Goal: Communication & Community: Answer question/provide support

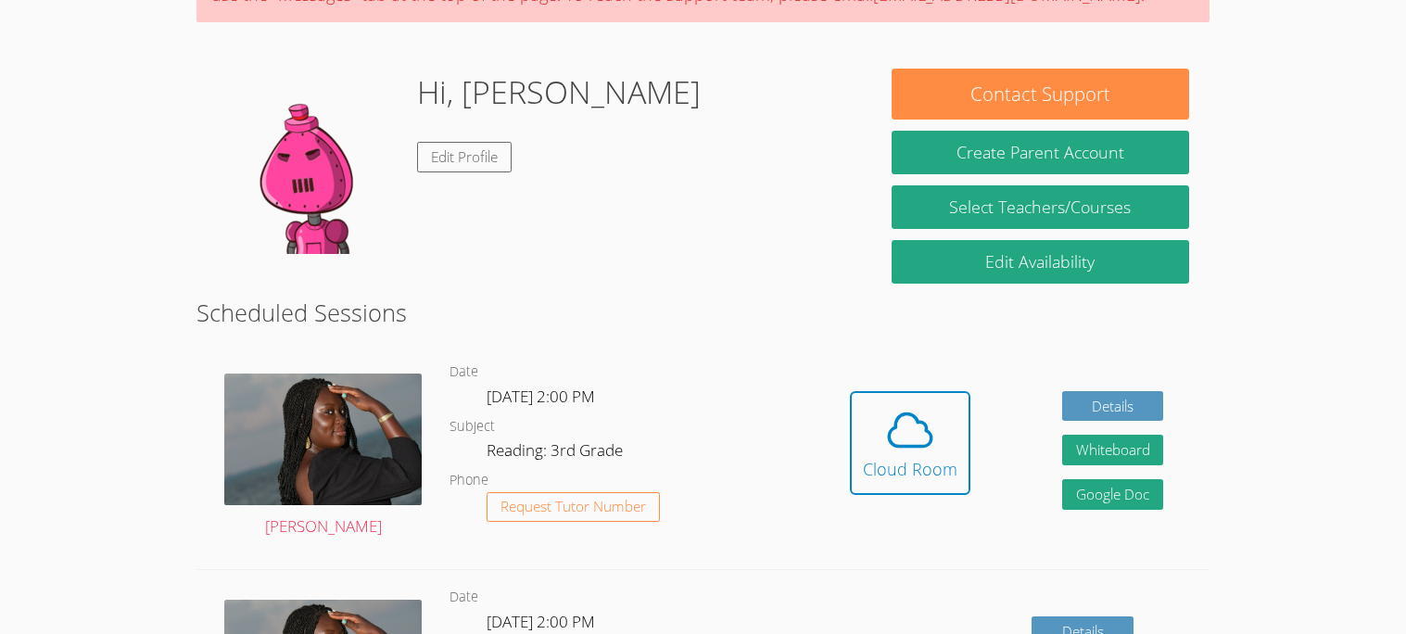
scroll to position [209, 0]
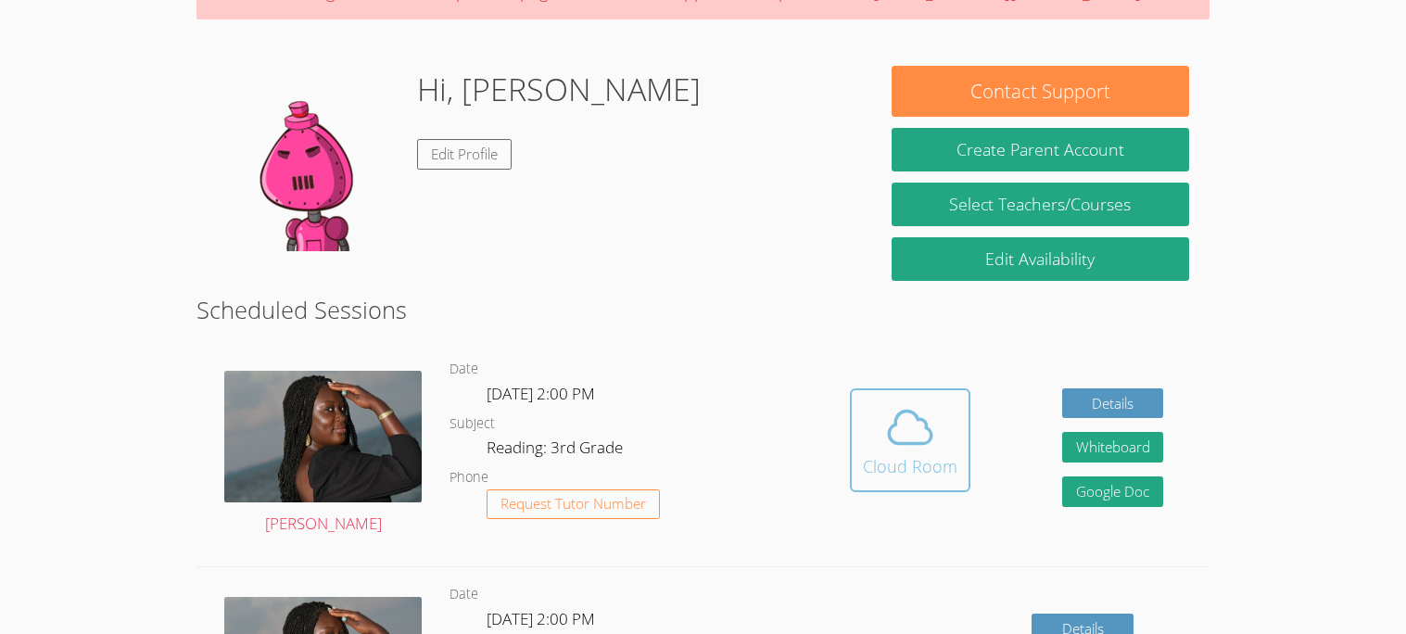
click at [920, 436] on icon at bounding box center [910, 427] width 52 height 52
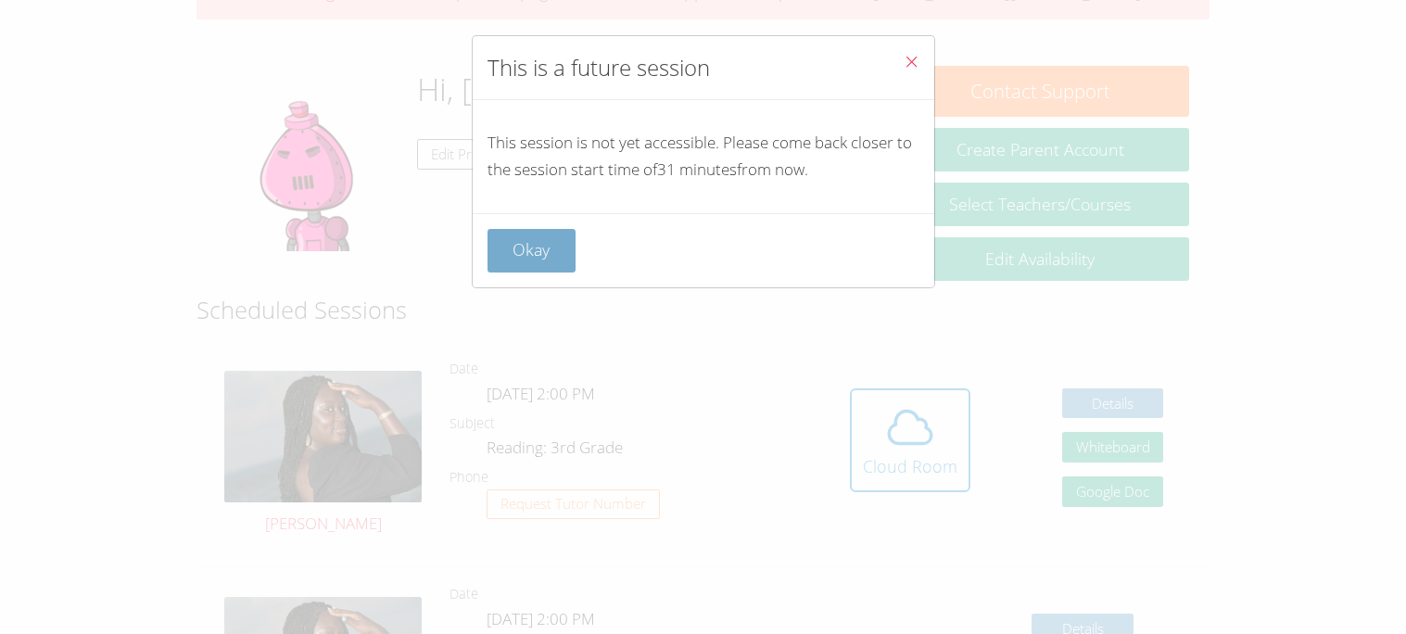
click at [521, 235] on button "Okay" at bounding box center [532, 251] width 89 height 44
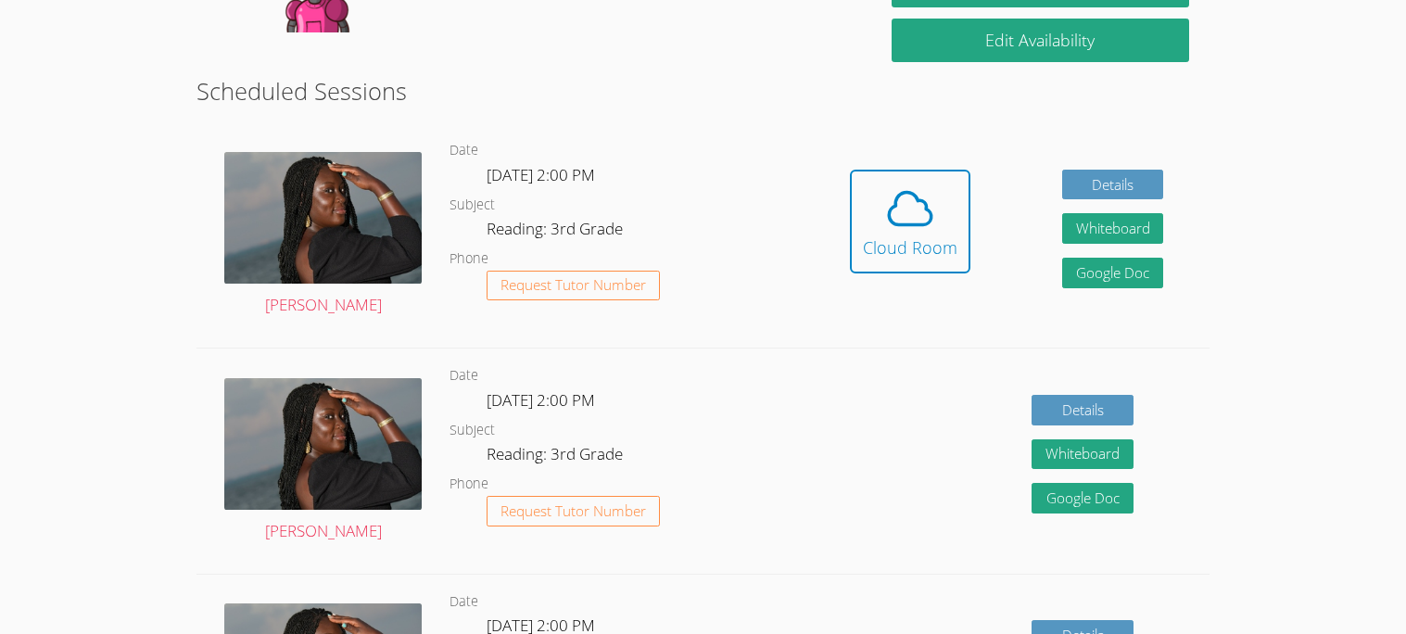
scroll to position [425, 0]
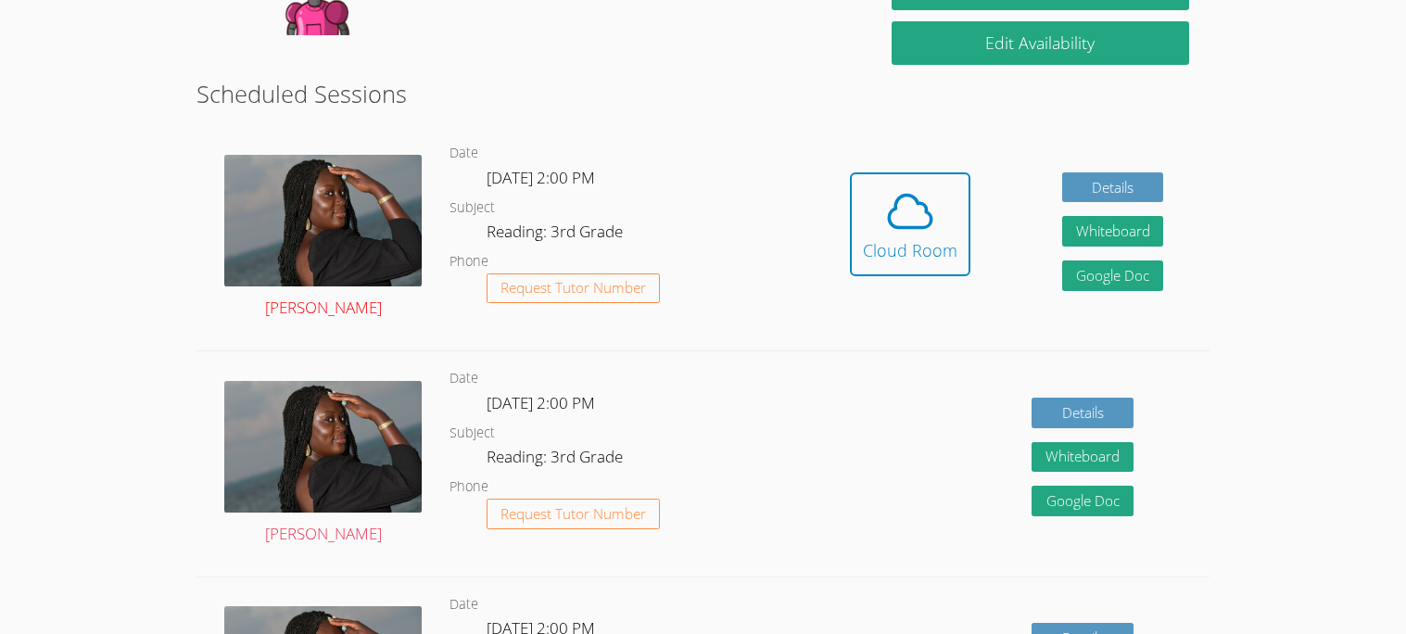
click at [349, 207] on img at bounding box center [322, 221] width 197 height 132
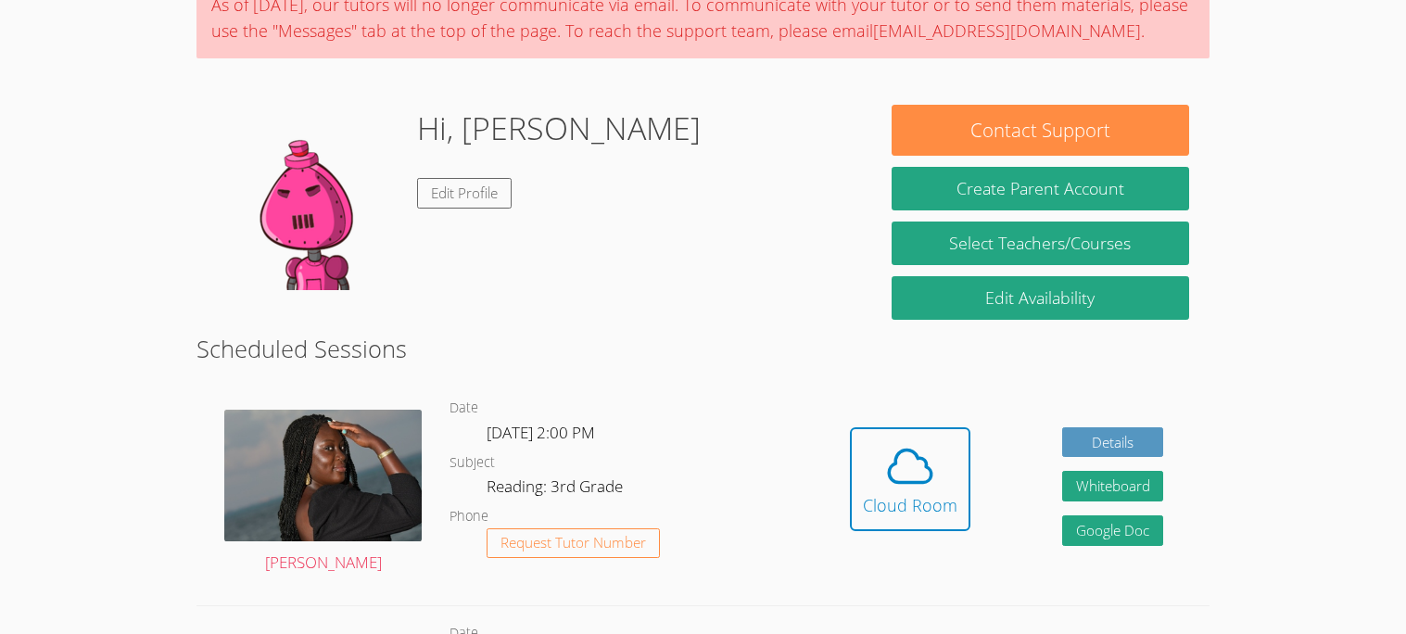
scroll to position [171, 0]
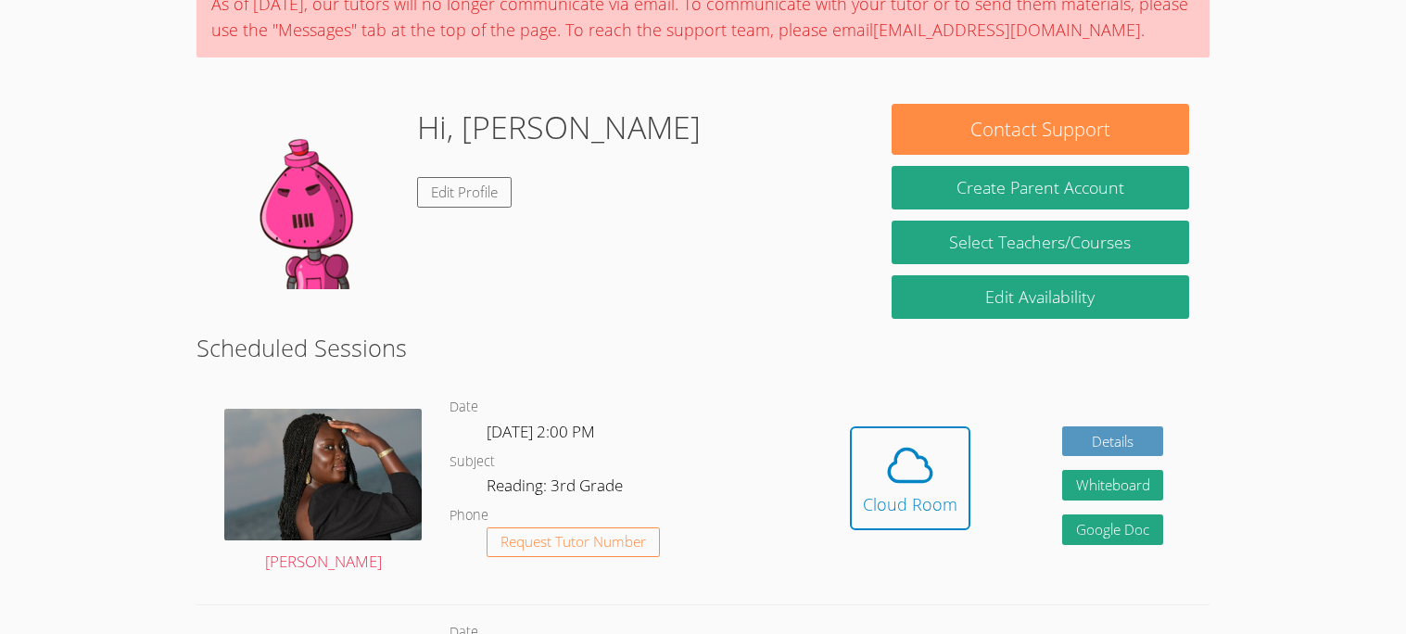
click at [547, 461] on dl "Date Thu Oct 9, 2:00 PM Subject Reading: 3rd Grade Phone Request Tutor Number" at bounding box center [627, 492] width 354 height 193
click at [910, 451] on icon at bounding box center [910, 466] width 43 height 32
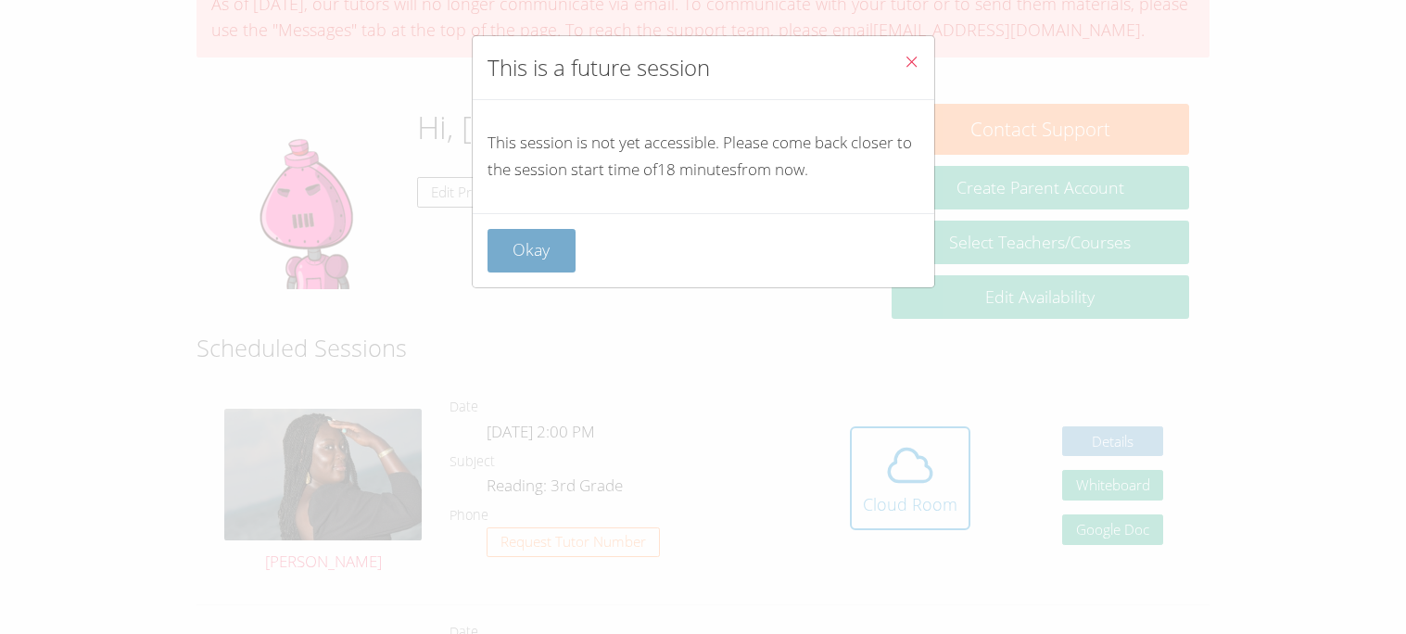
click at [529, 258] on button "Okay" at bounding box center [532, 251] width 89 height 44
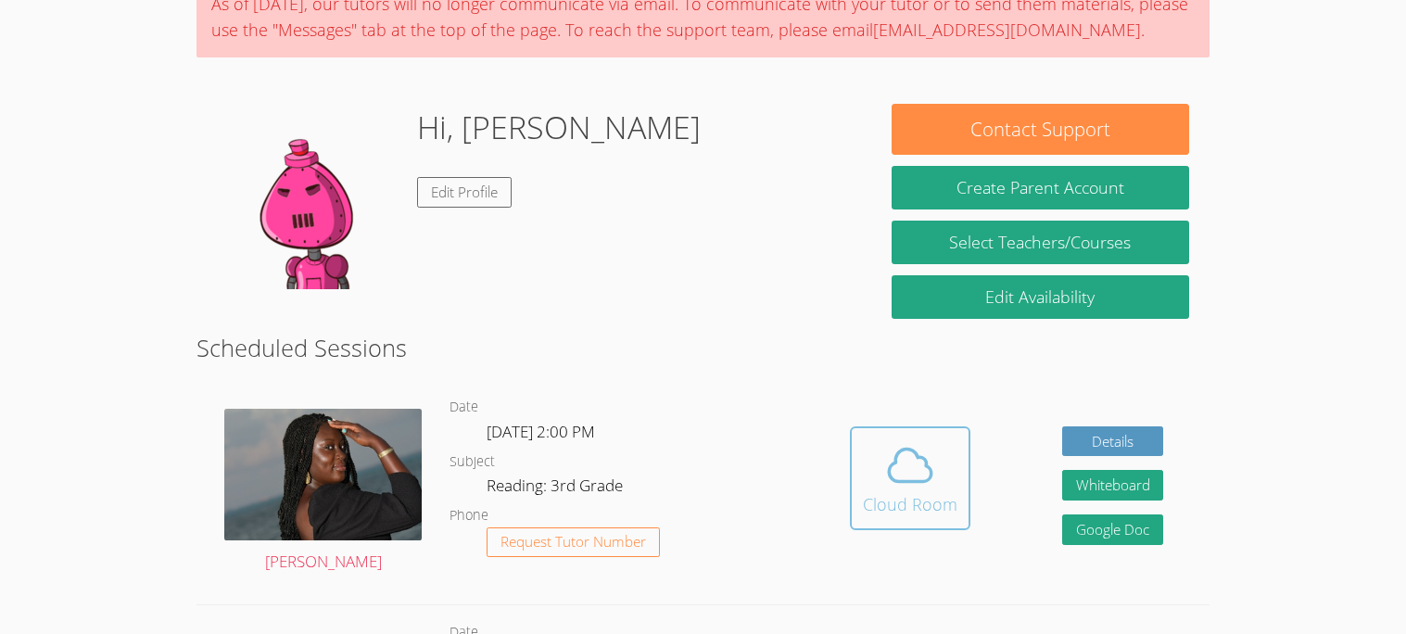
click at [883, 524] on button "Cloud Room" at bounding box center [910, 478] width 120 height 104
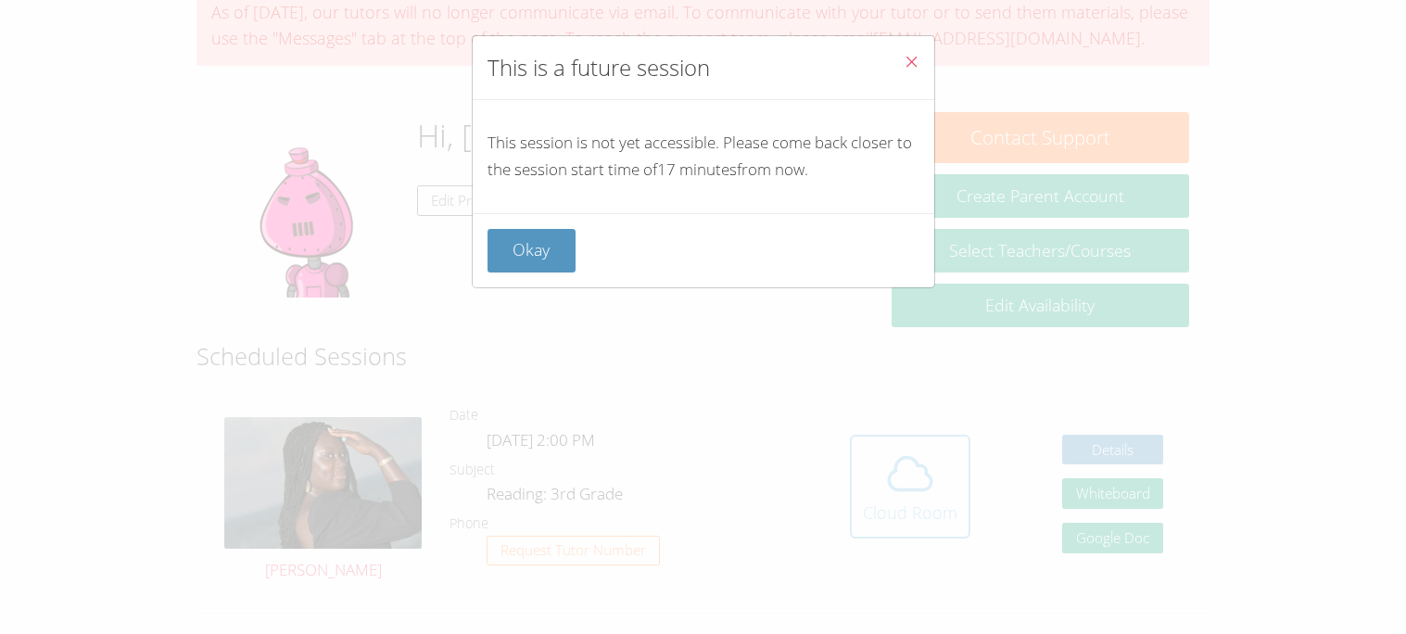
scroll to position [161, 0]
click at [527, 240] on button "Okay" at bounding box center [532, 251] width 89 height 44
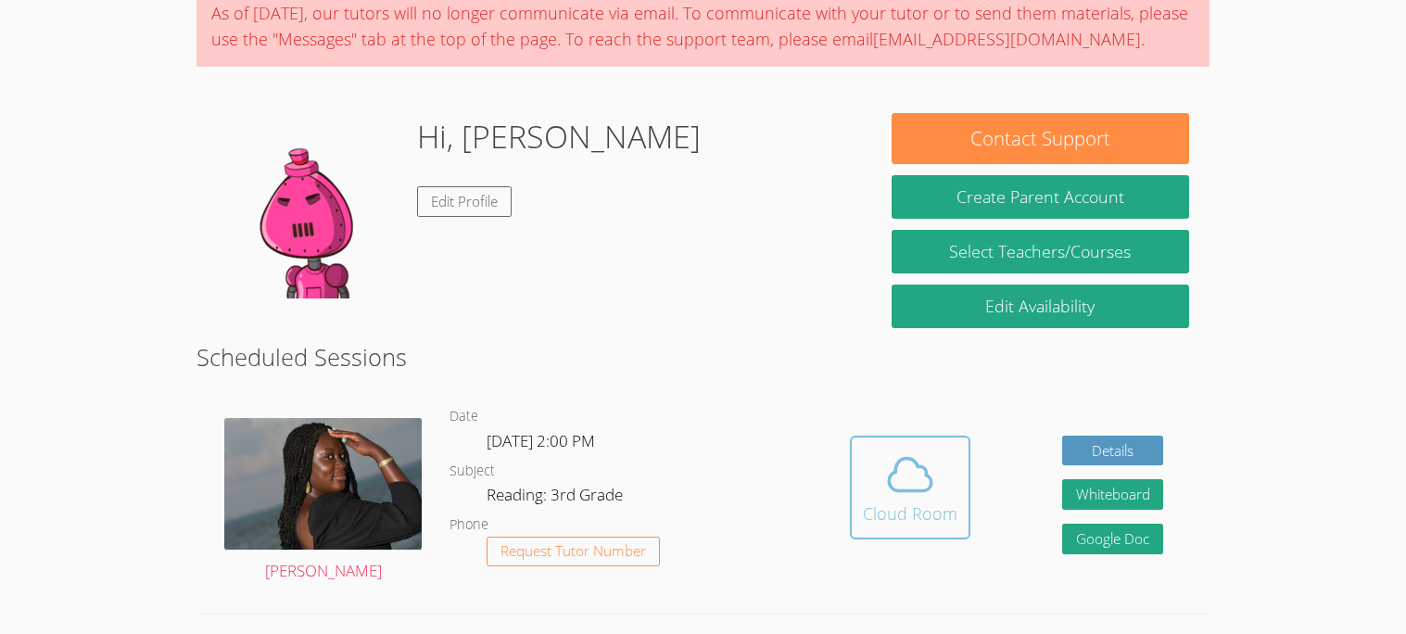
click at [890, 482] on icon at bounding box center [910, 475] width 52 height 52
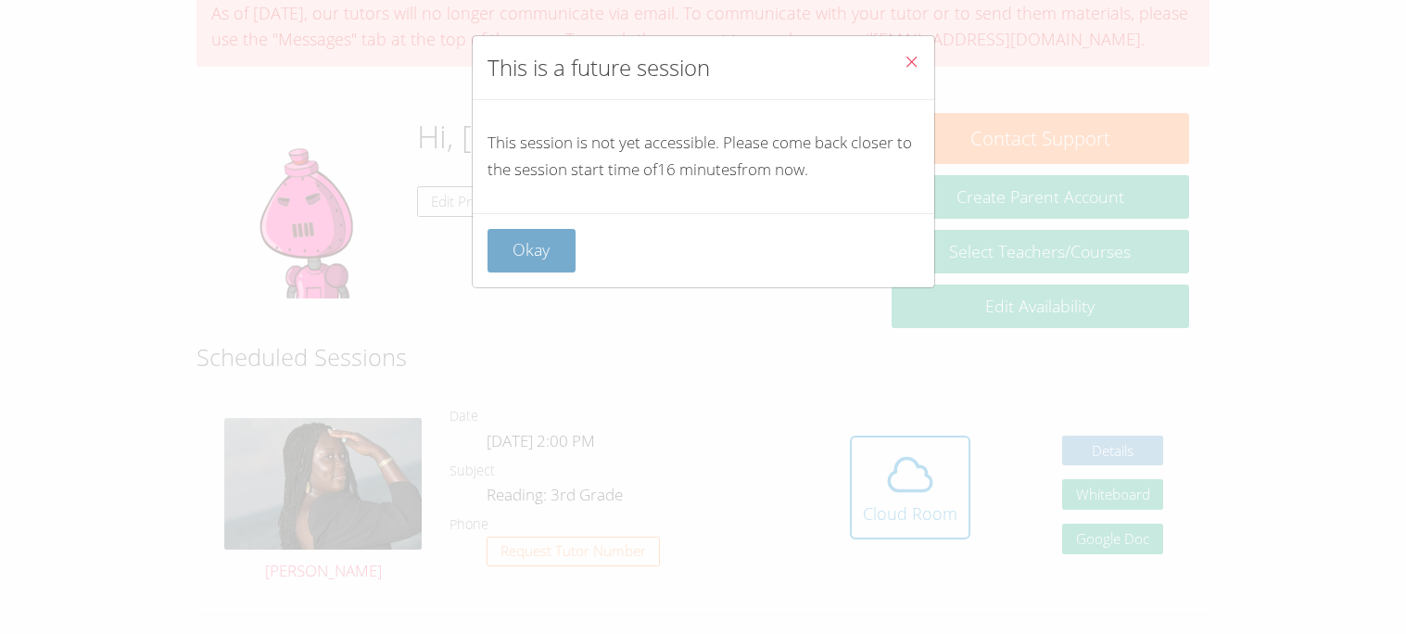
click at [526, 256] on button "Okay" at bounding box center [532, 251] width 89 height 44
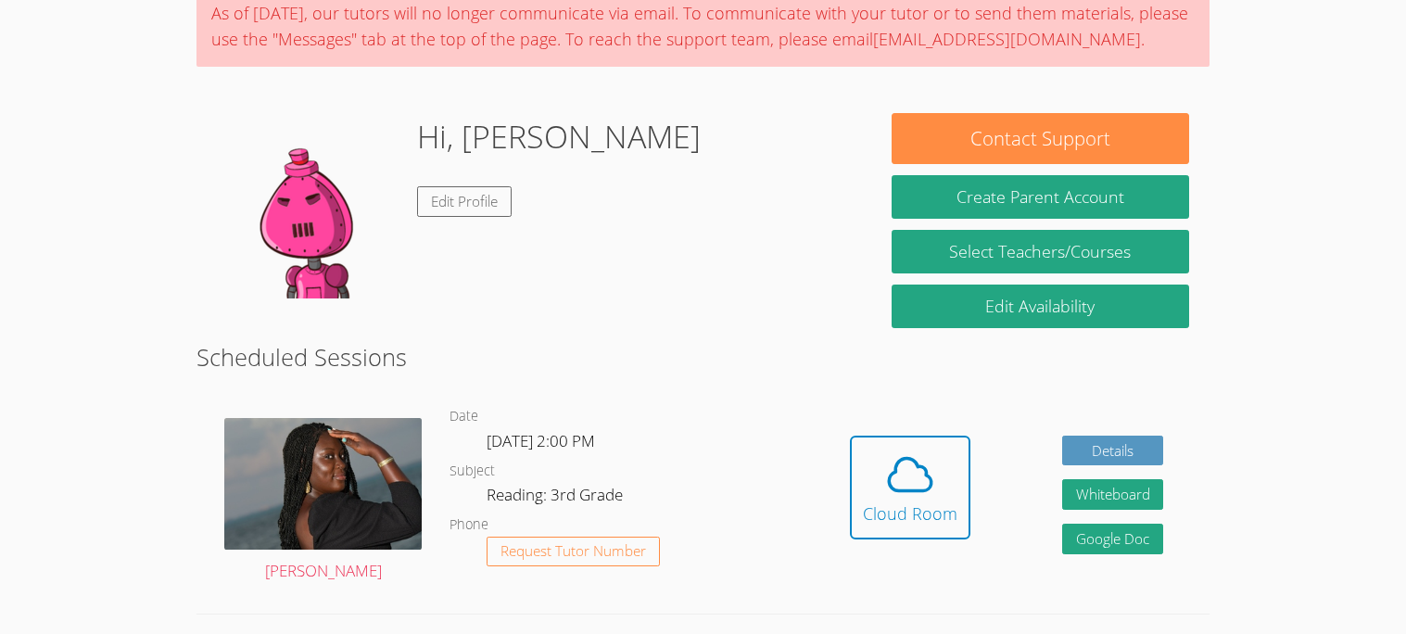
click at [864, 367] on h2 "Scheduled Sessions" at bounding box center [702, 356] width 1012 height 35
click at [884, 485] on icon at bounding box center [910, 475] width 52 height 52
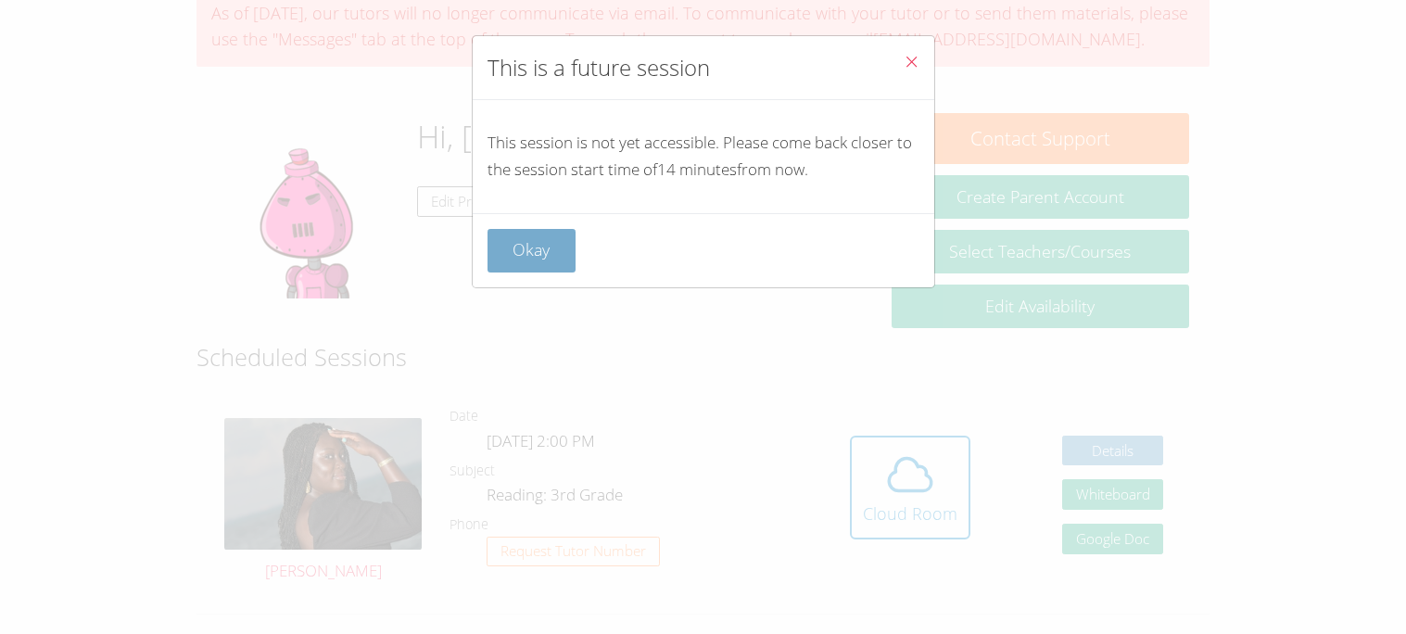
click at [524, 248] on button "Okay" at bounding box center [532, 251] width 89 height 44
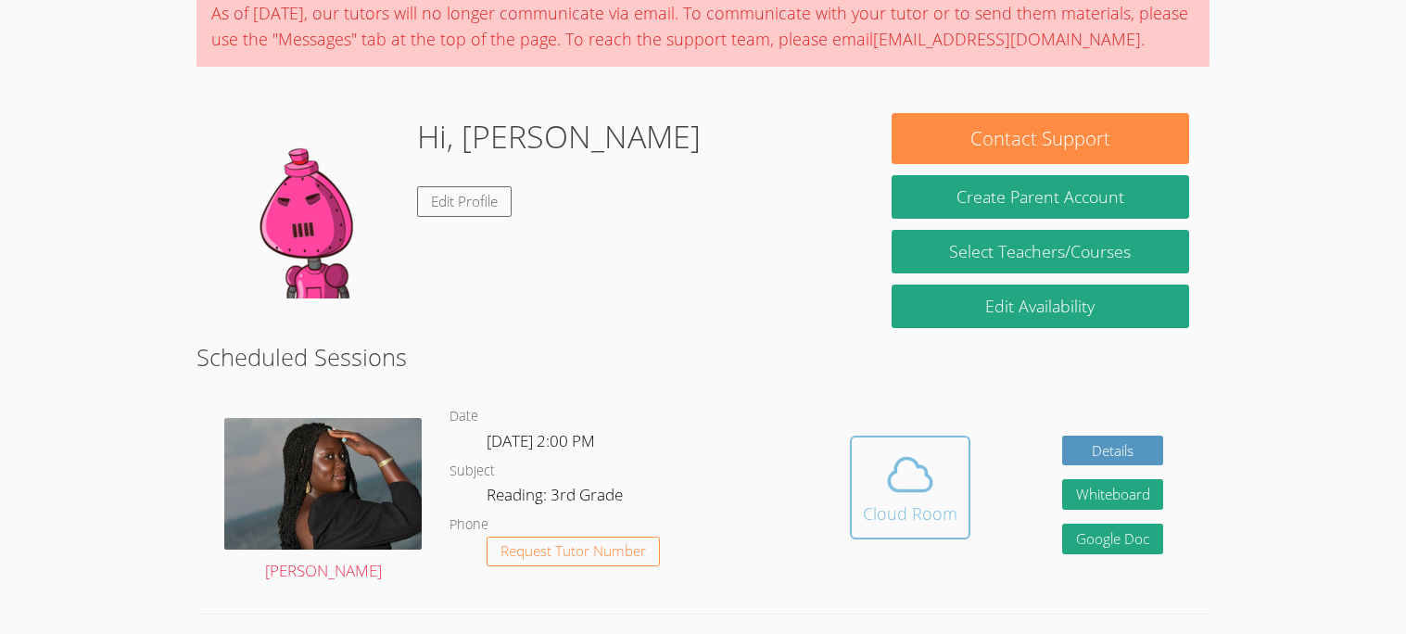
click at [937, 439] on button "Cloud Room" at bounding box center [910, 488] width 120 height 104
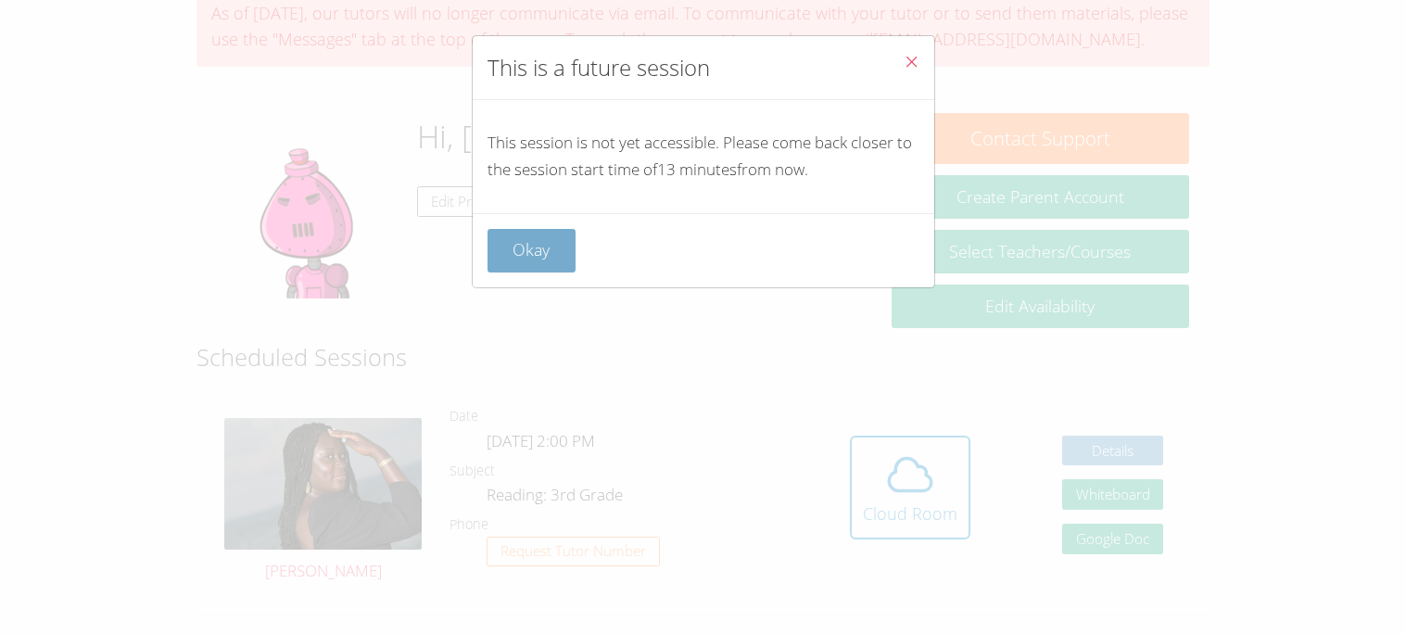
click at [526, 267] on button "Okay" at bounding box center [532, 251] width 89 height 44
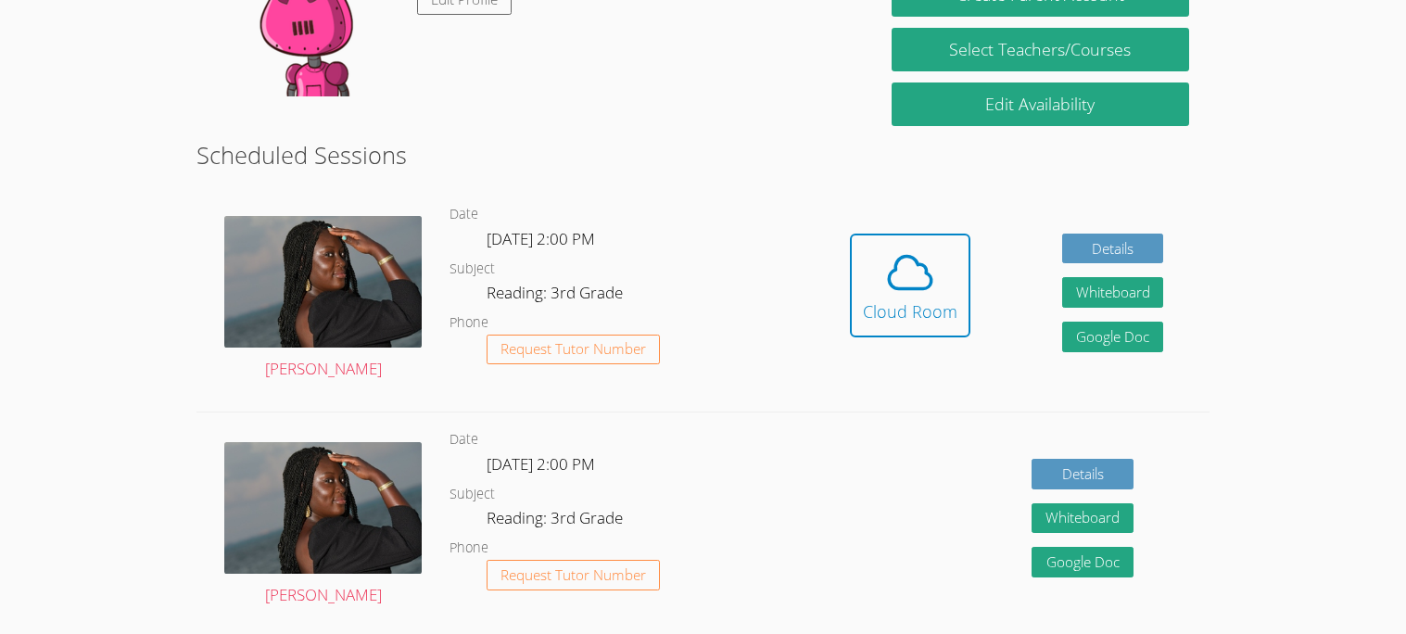
scroll to position [342, 0]
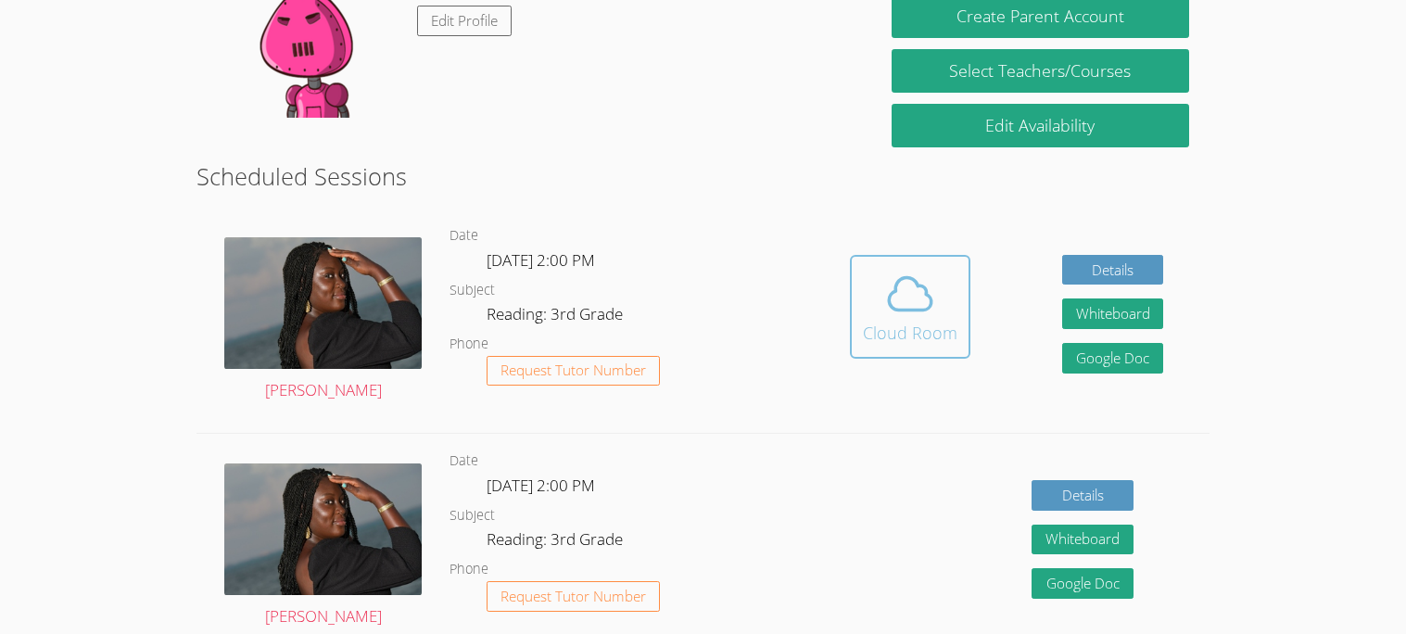
click at [902, 317] on icon at bounding box center [910, 294] width 52 height 52
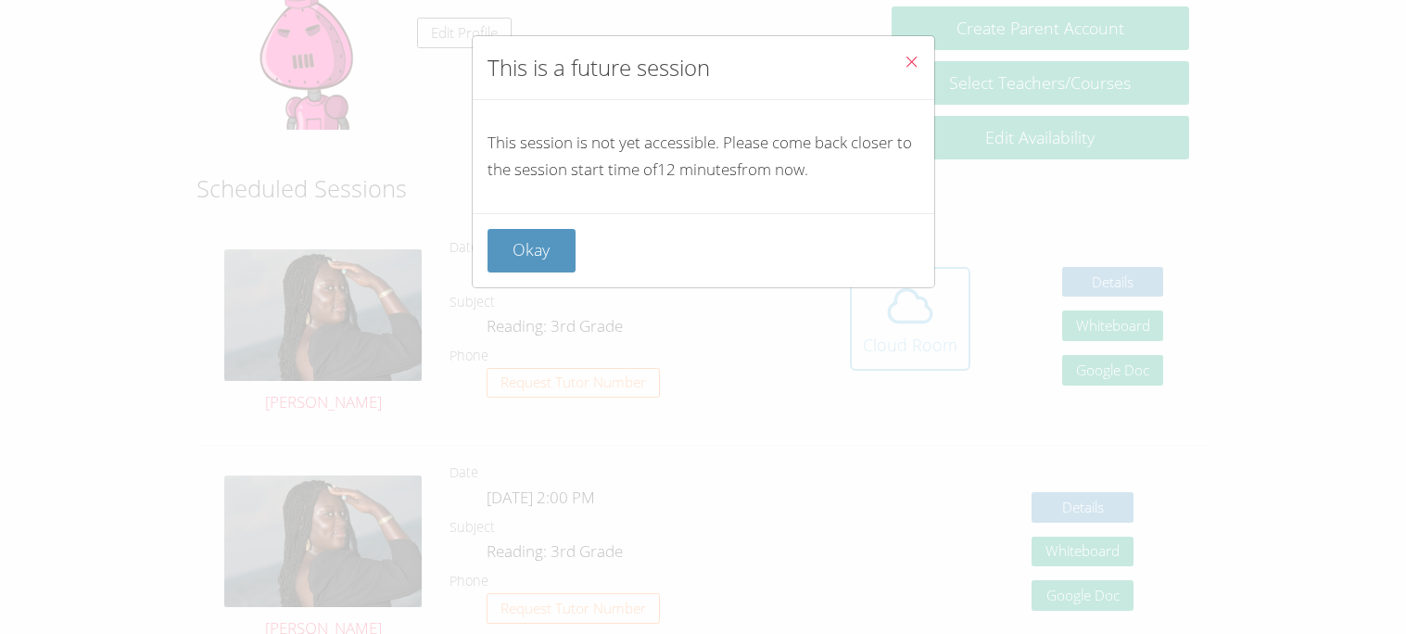
scroll to position [328, 0]
click at [547, 245] on button "Okay" at bounding box center [532, 251] width 89 height 44
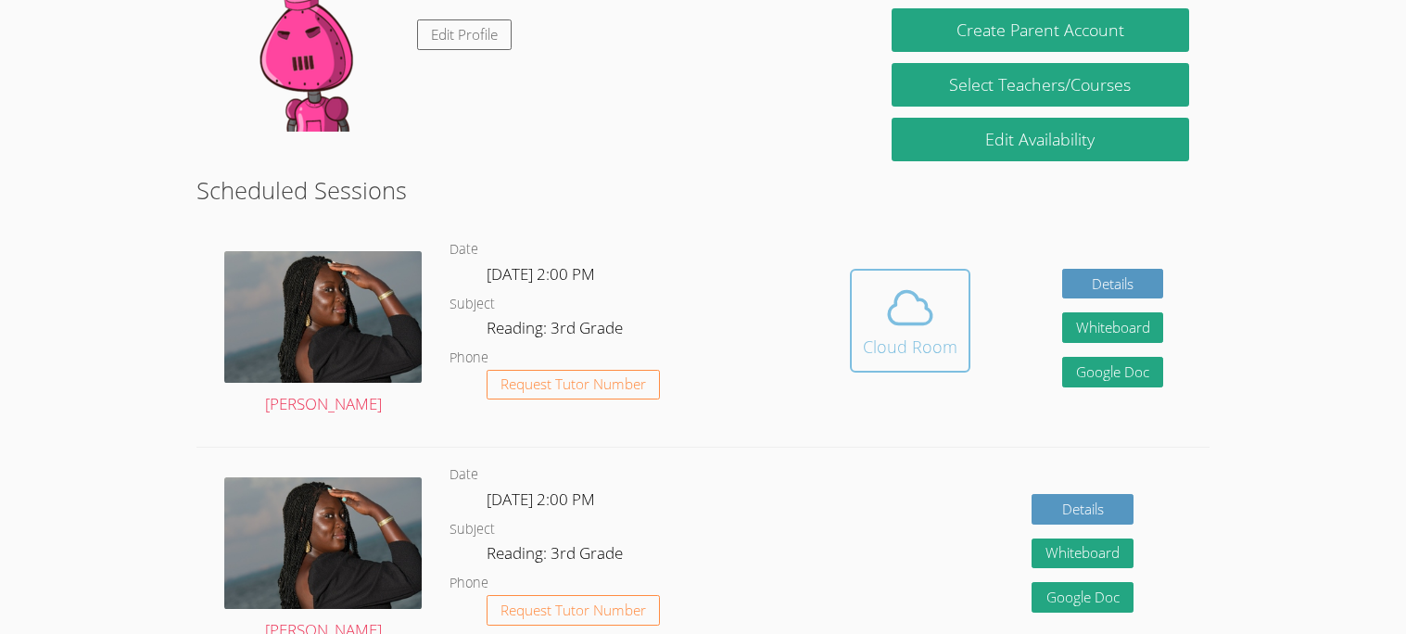
click at [948, 346] on div "Cloud Room" at bounding box center [910, 347] width 95 height 26
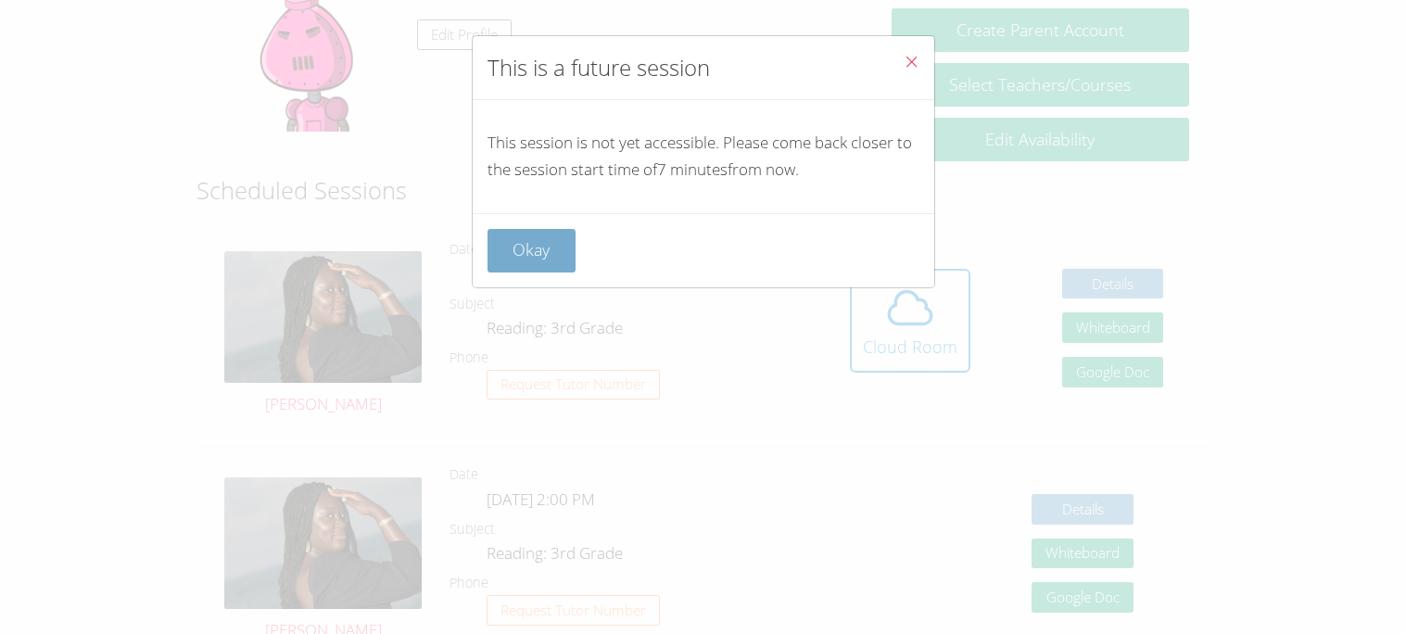
click at [562, 243] on button "Okay" at bounding box center [532, 251] width 89 height 44
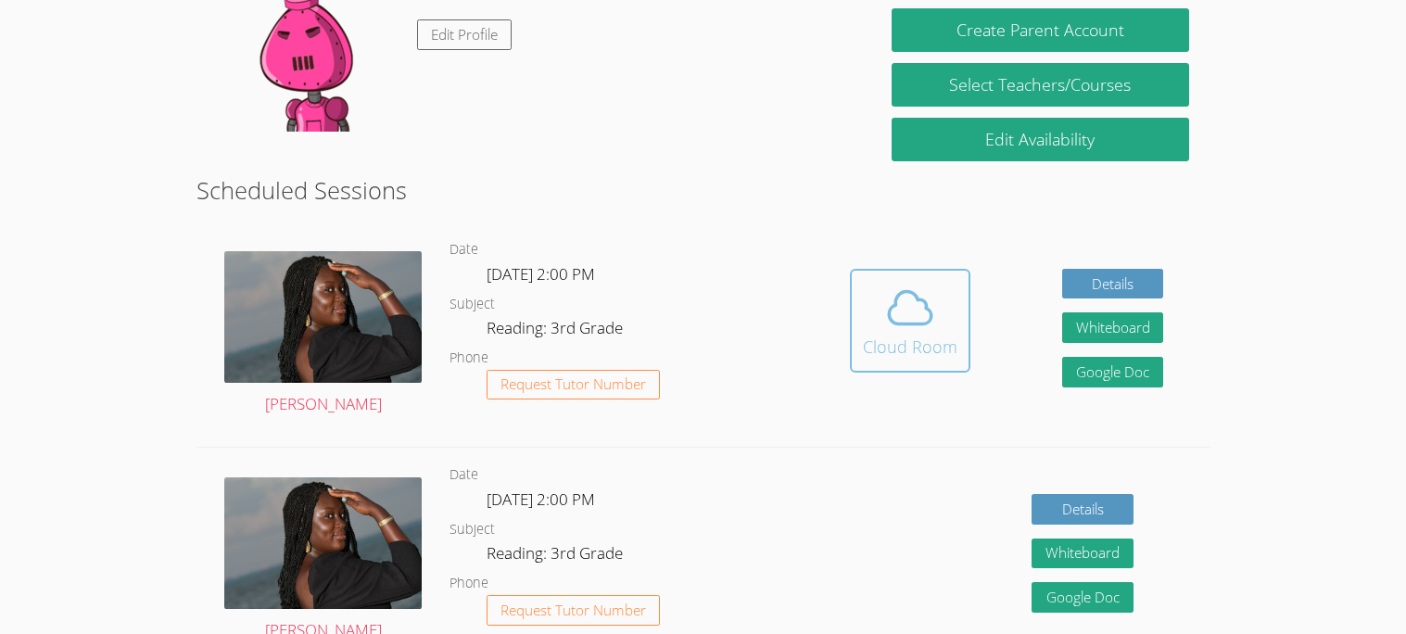
click at [896, 356] on div "Cloud Room" at bounding box center [910, 347] width 95 height 26
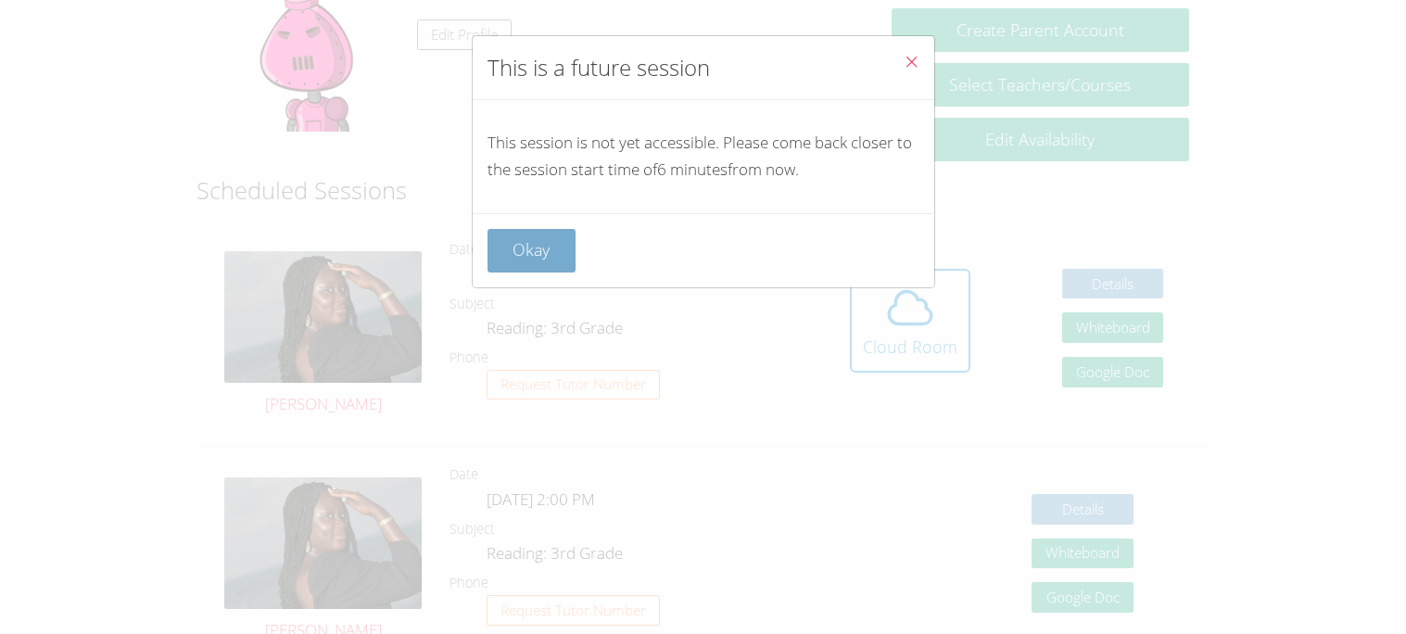
click at [558, 229] on button "Okay" at bounding box center [532, 251] width 89 height 44
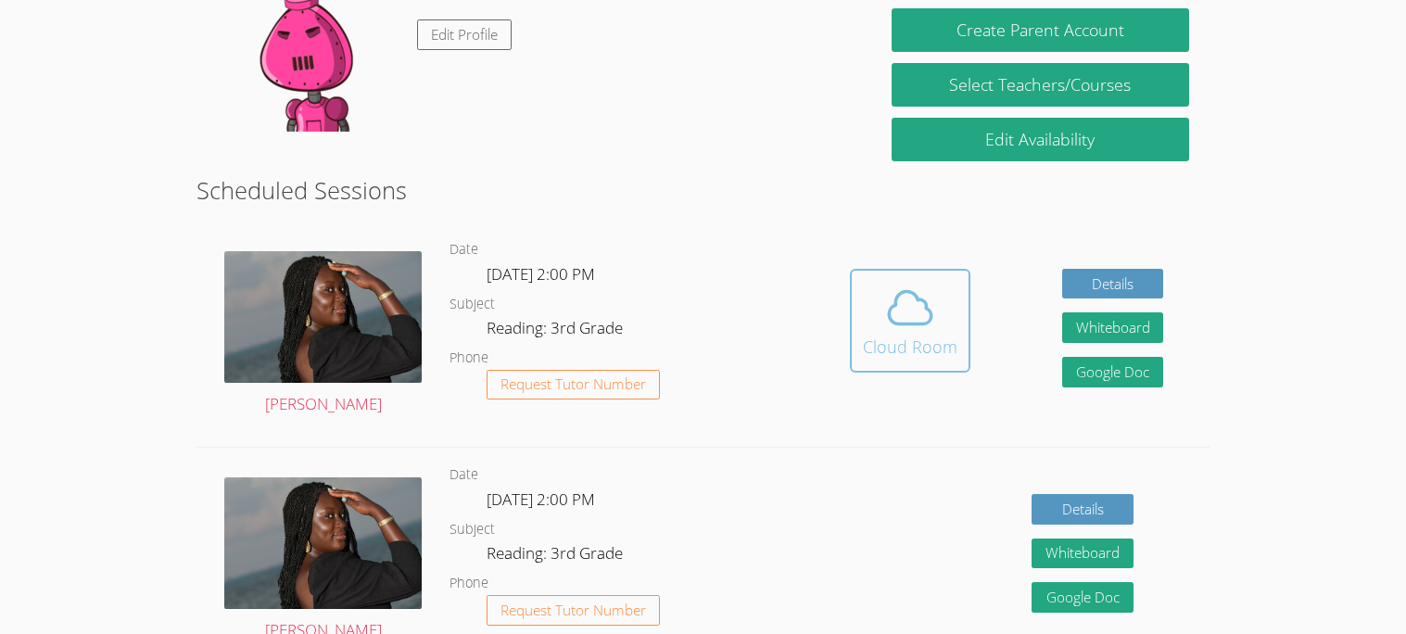
click at [932, 285] on icon at bounding box center [910, 308] width 52 height 52
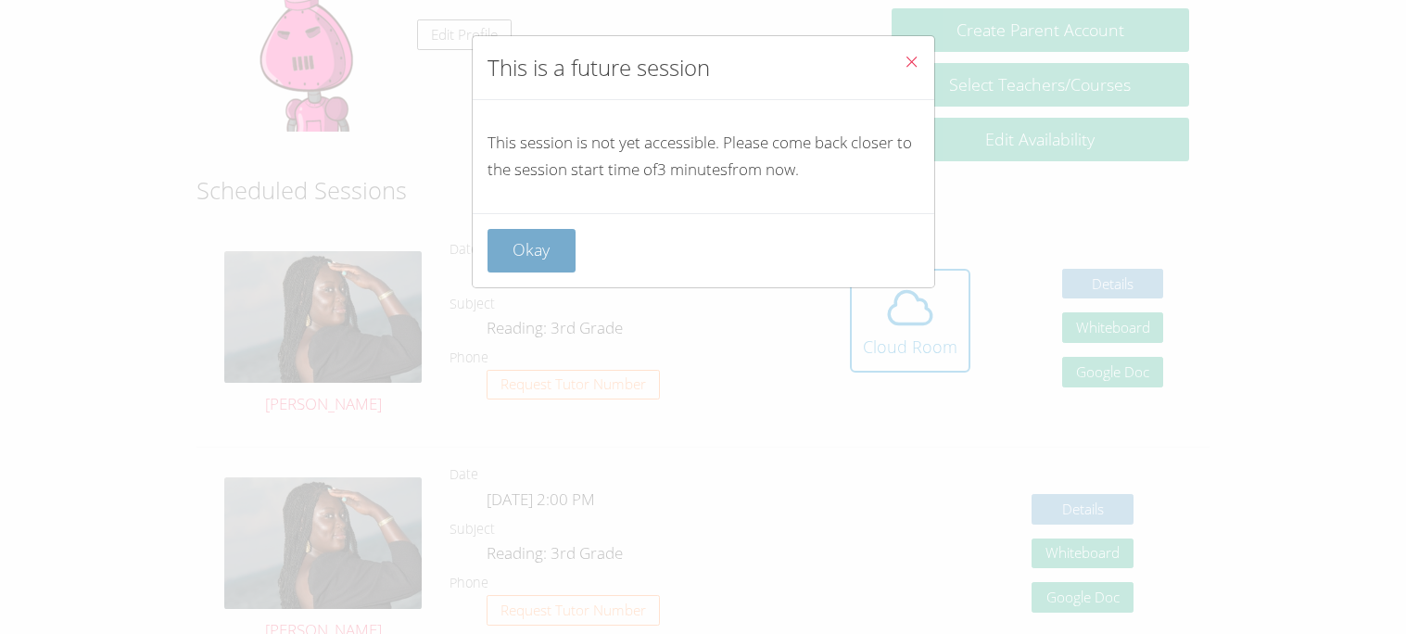
click at [545, 240] on button "Okay" at bounding box center [532, 251] width 89 height 44
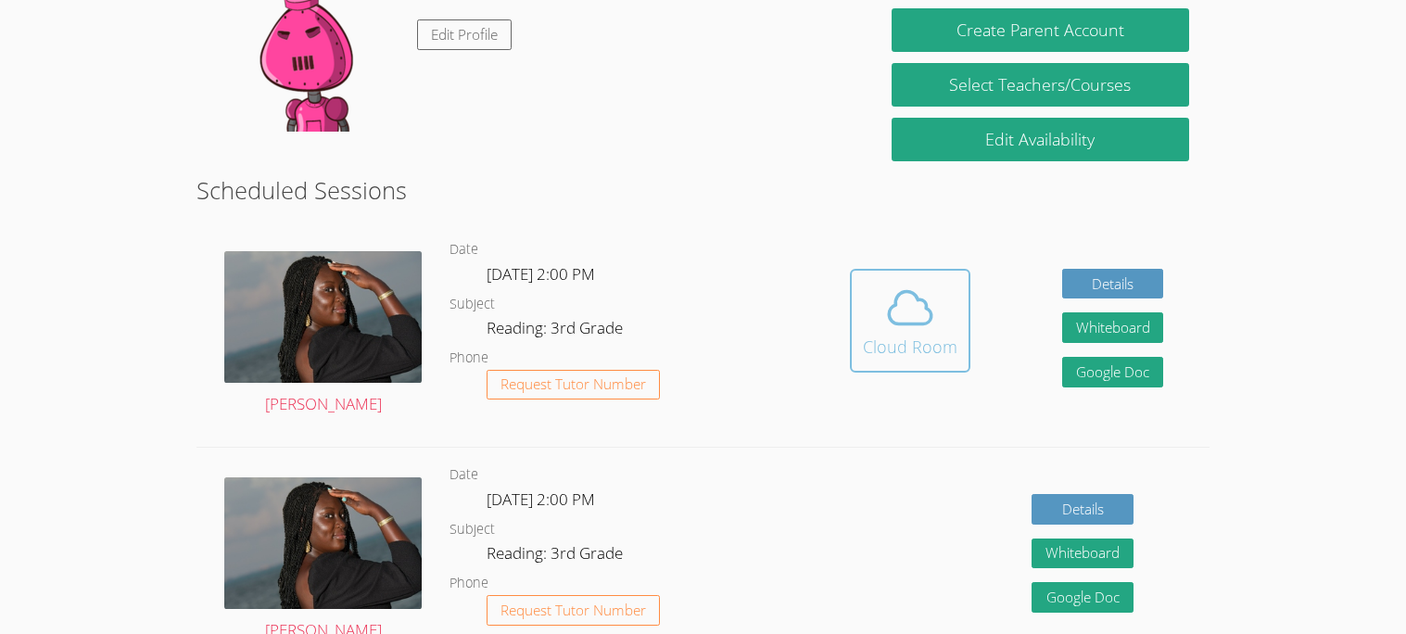
click at [911, 349] on div "Cloud Room" at bounding box center [910, 347] width 95 height 26
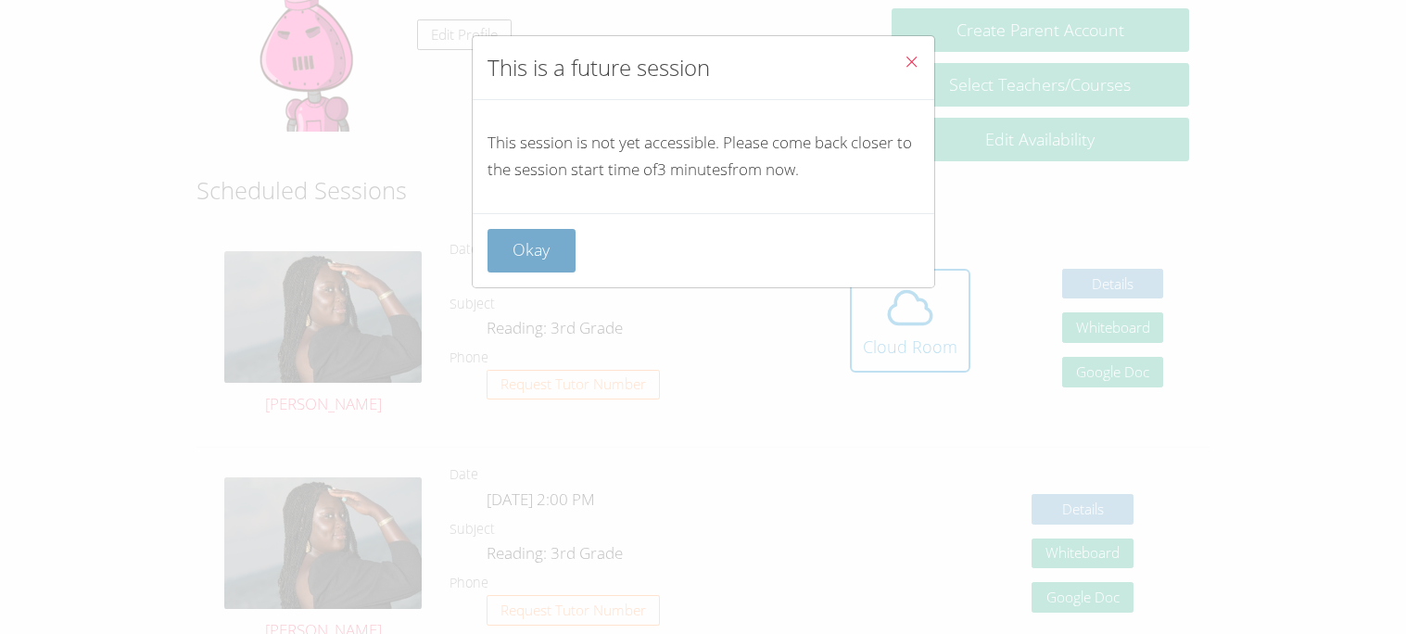
click at [534, 247] on button "Okay" at bounding box center [532, 251] width 89 height 44
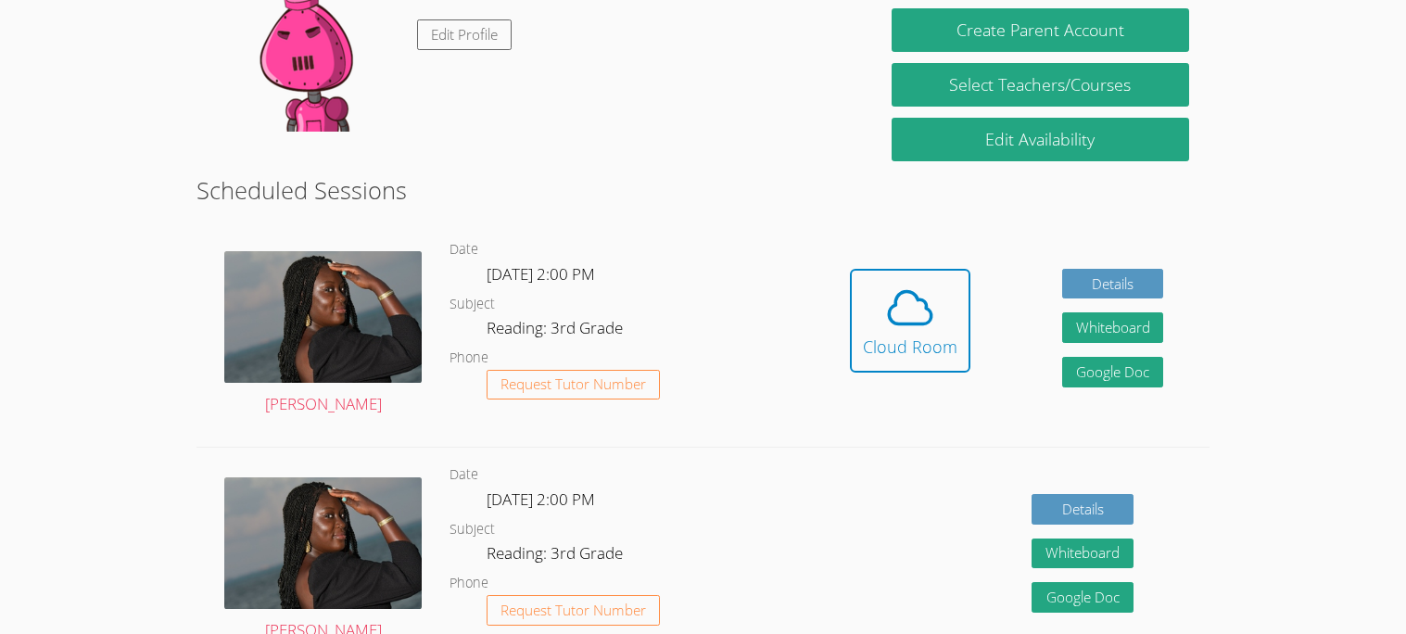
click at [990, 374] on div "Hidden Cloud Room Details Whiteboard Hidden Google Doc" at bounding box center [1007, 334] width 405 height 224
click at [915, 328] on icon at bounding box center [910, 308] width 52 height 52
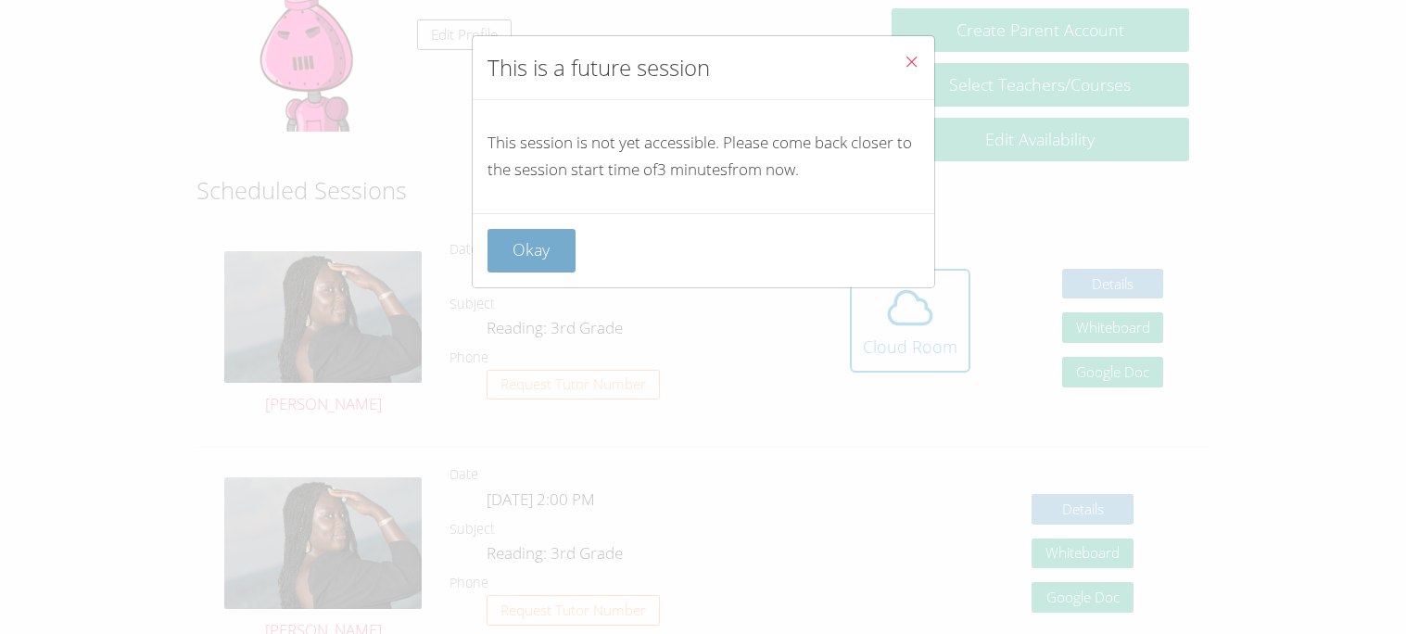
click at [556, 252] on button "Okay" at bounding box center [532, 251] width 89 height 44
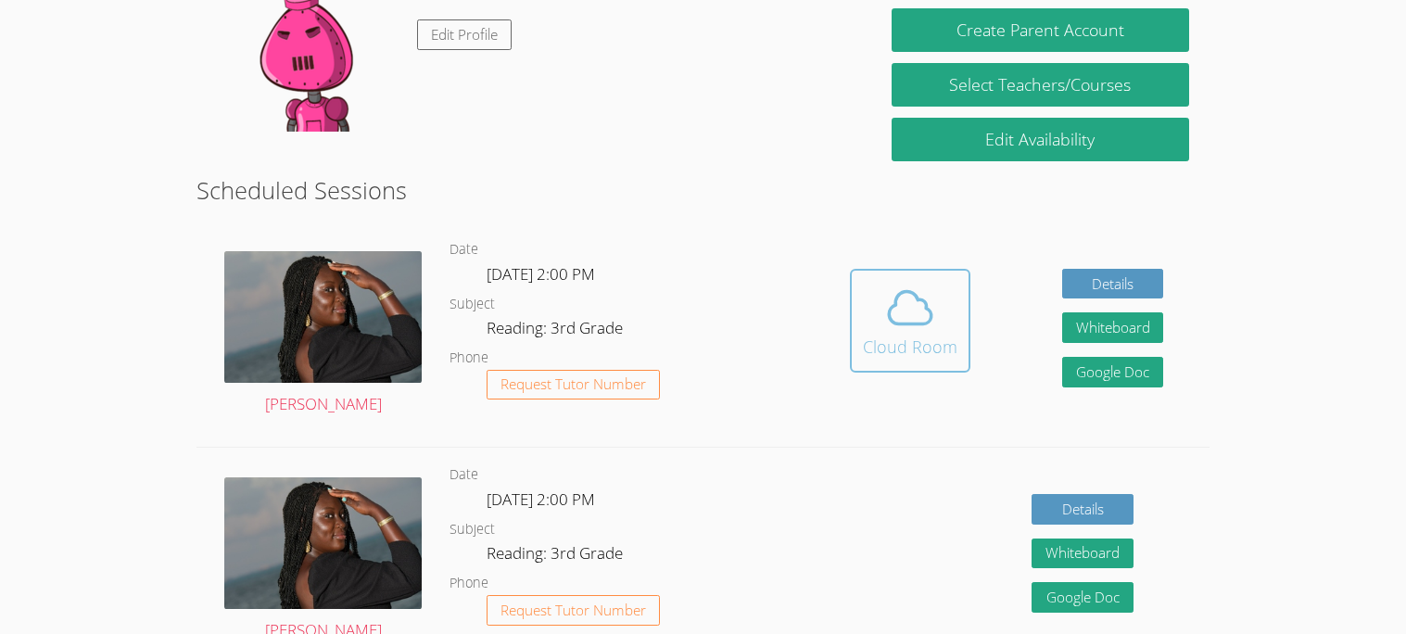
click at [942, 298] on span at bounding box center [910, 308] width 95 height 52
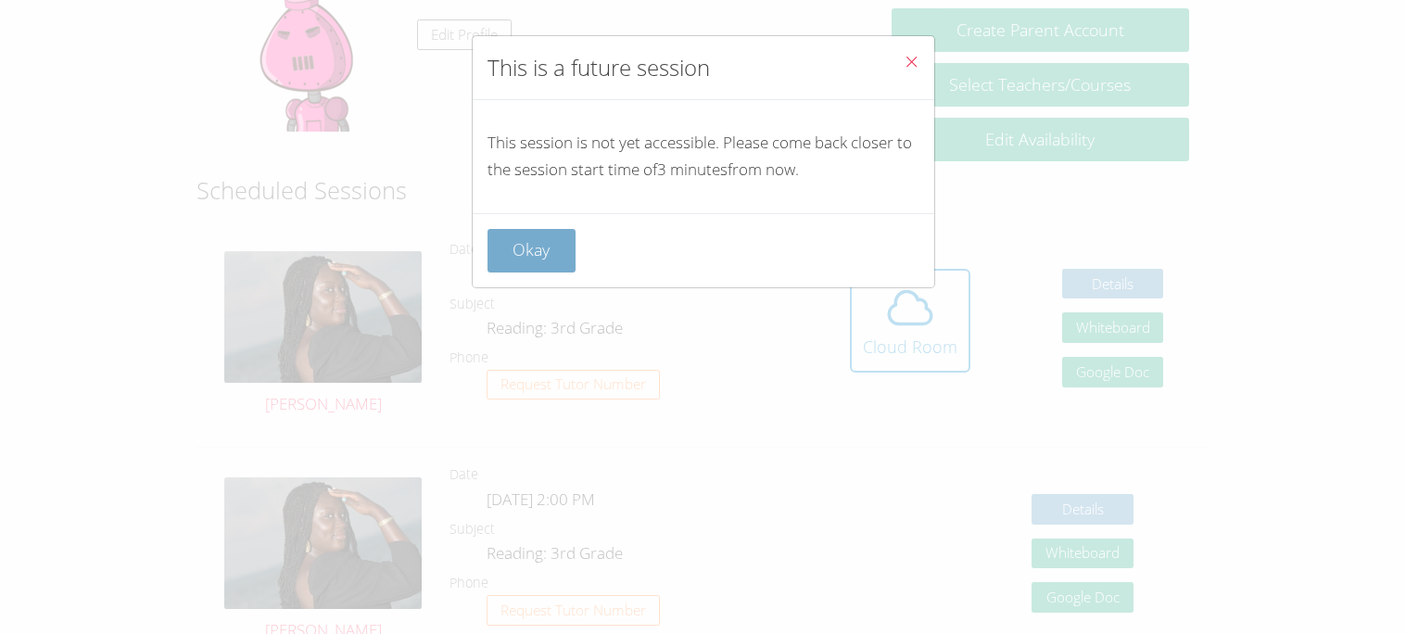
click at [522, 245] on button "Okay" at bounding box center [532, 251] width 89 height 44
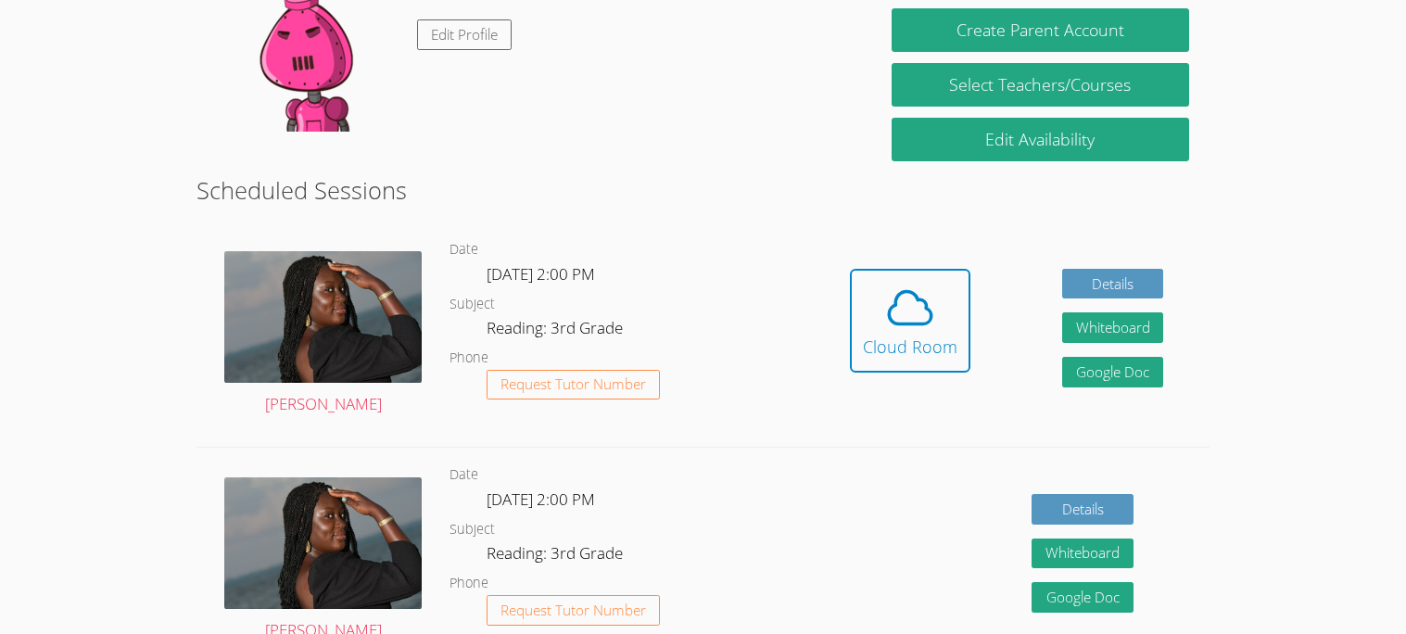
click at [979, 336] on div "Hidden Cloud Room Details Whiteboard Hidden Google Doc" at bounding box center [1007, 334] width 405 height 224
click at [907, 354] on div "Cloud Room" at bounding box center [910, 347] width 95 height 26
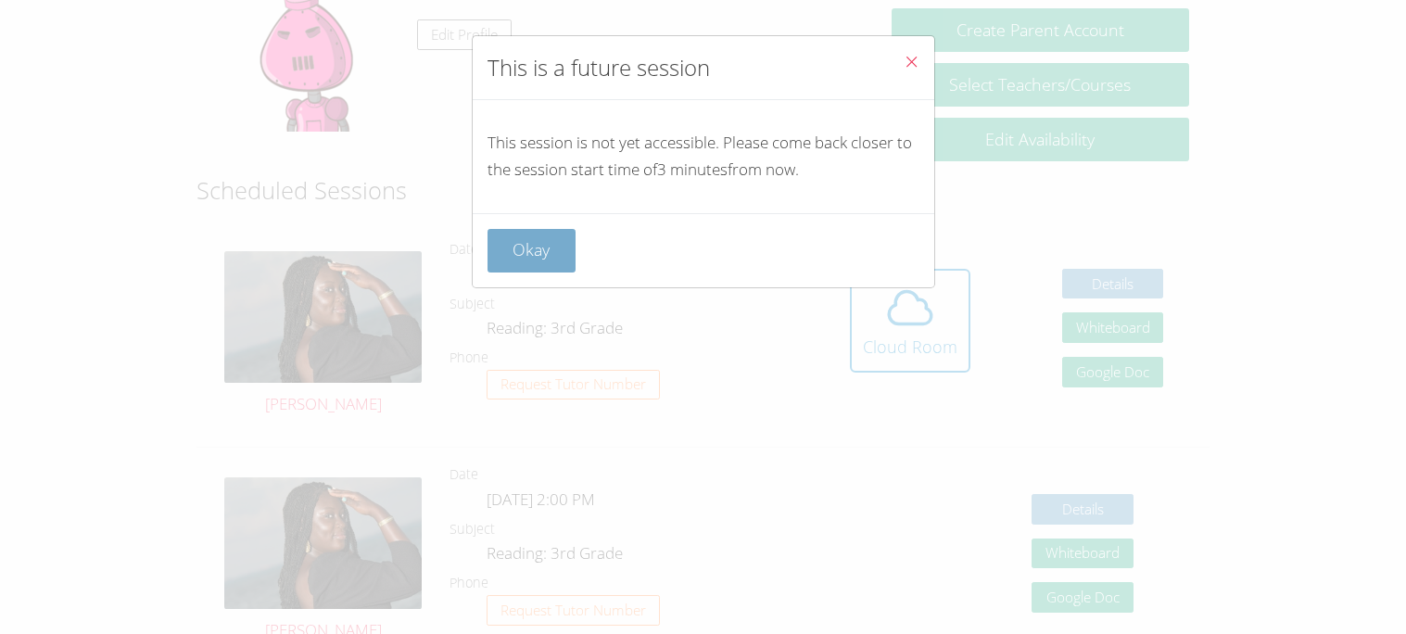
click at [543, 252] on button "Okay" at bounding box center [532, 251] width 89 height 44
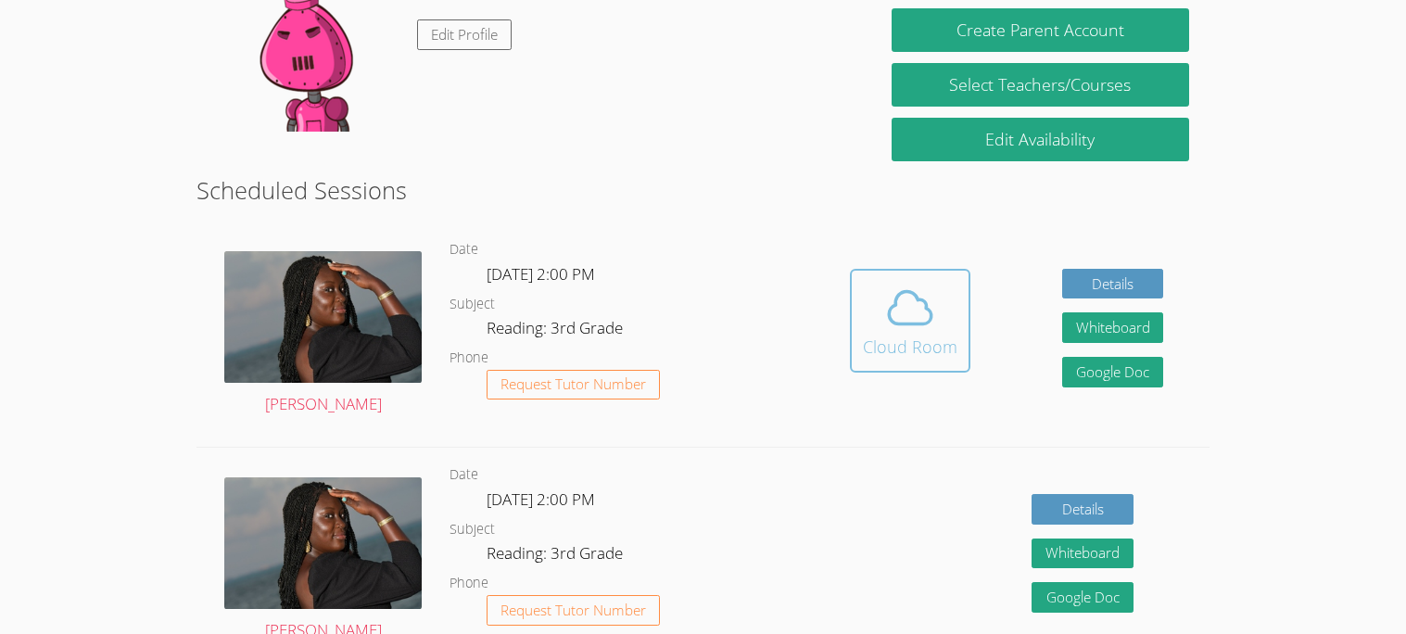
click at [916, 300] on icon at bounding box center [910, 308] width 43 height 32
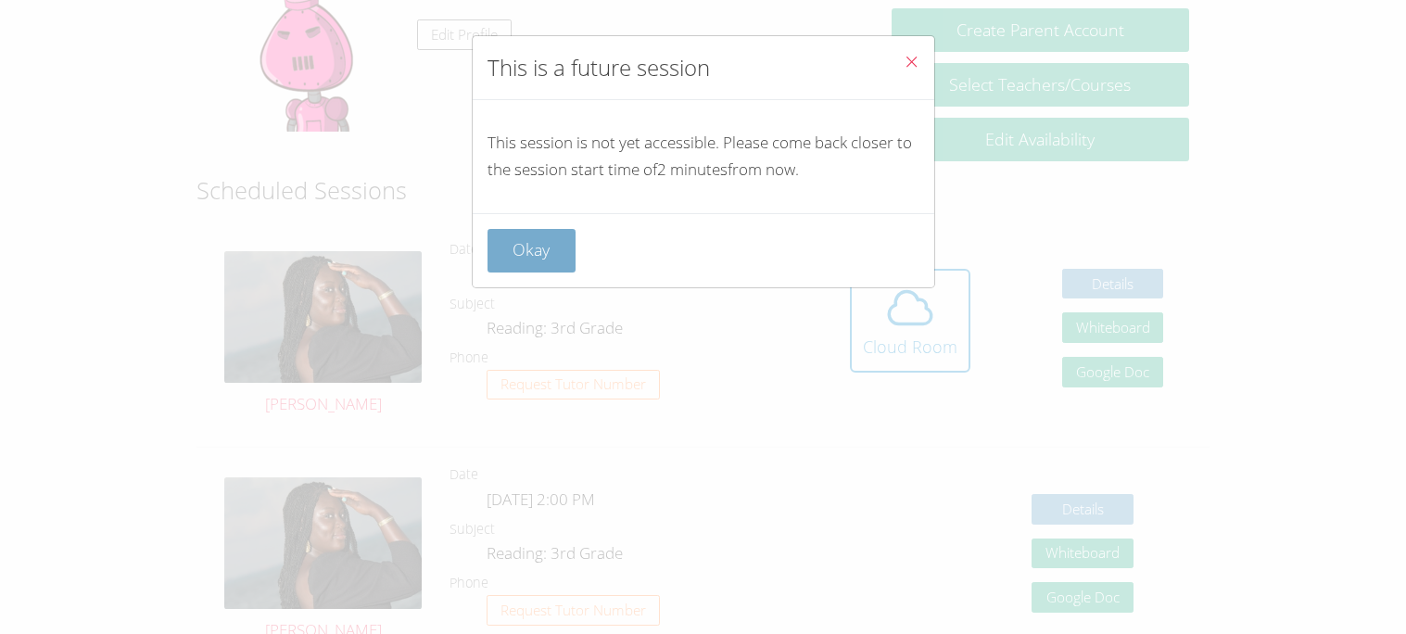
click at [563, 267] on button "Okay" at bounding box center [532, 251] width 89 height 44
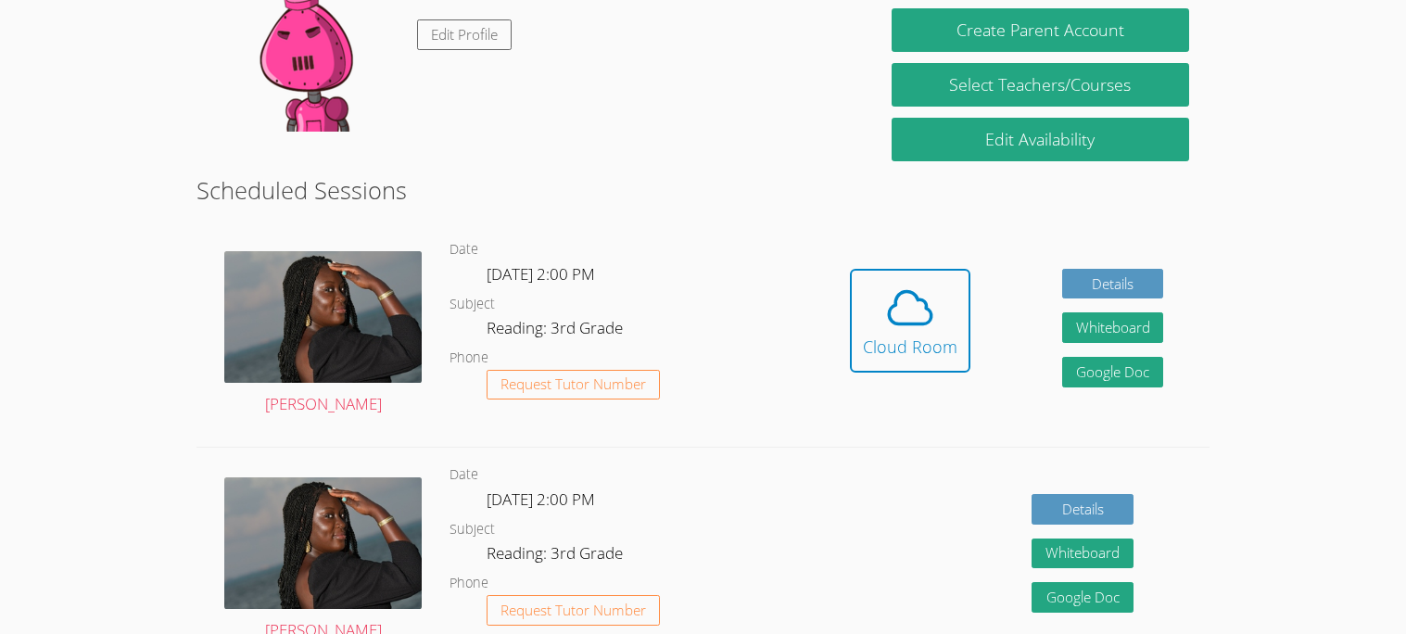
click at [573, 255] on dl "Date Thu Oct 9, 2:00 PM Subject Reading: 3rd Grade Phone Request Tutor Number" at bounding box center [627, 334] width 354 height 193
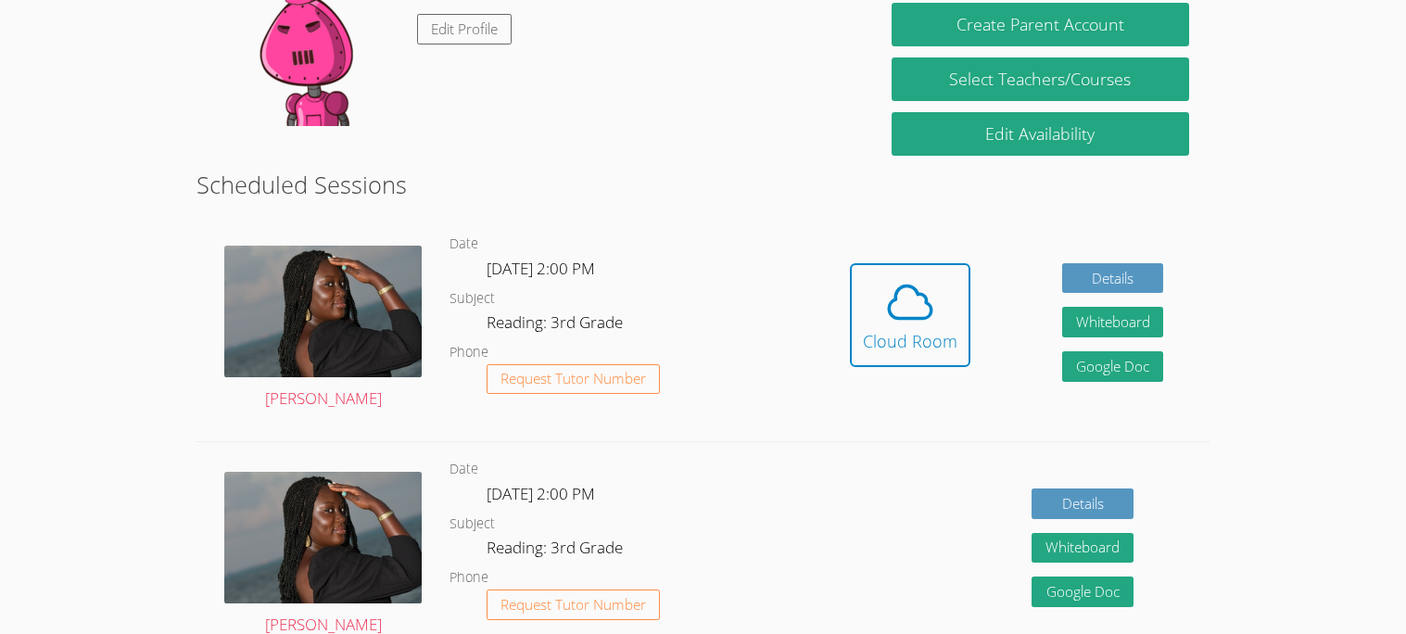
scroll to position [336, 0]
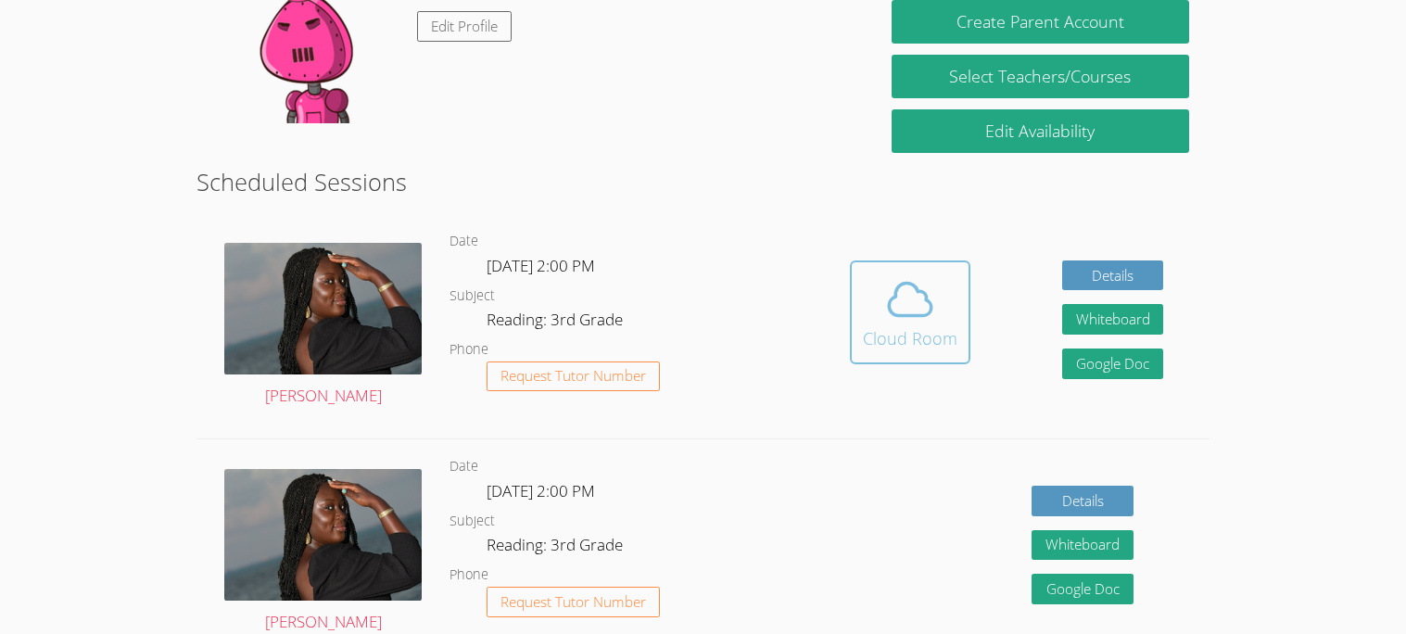
click at [919, 332] on div "Cloud Room" at bounding box center [910, 338] width 95 height 26
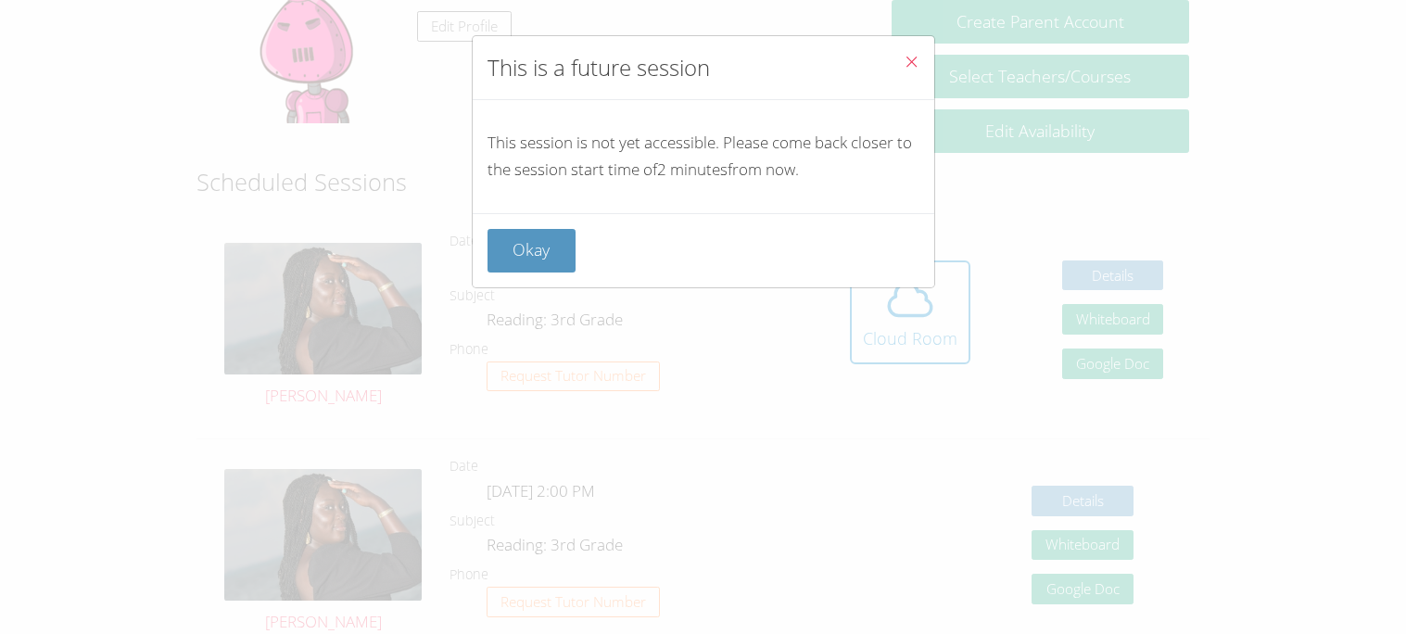
click at [899, 55] on button "Close" at bounding box center [911, 64] width 45 height 57
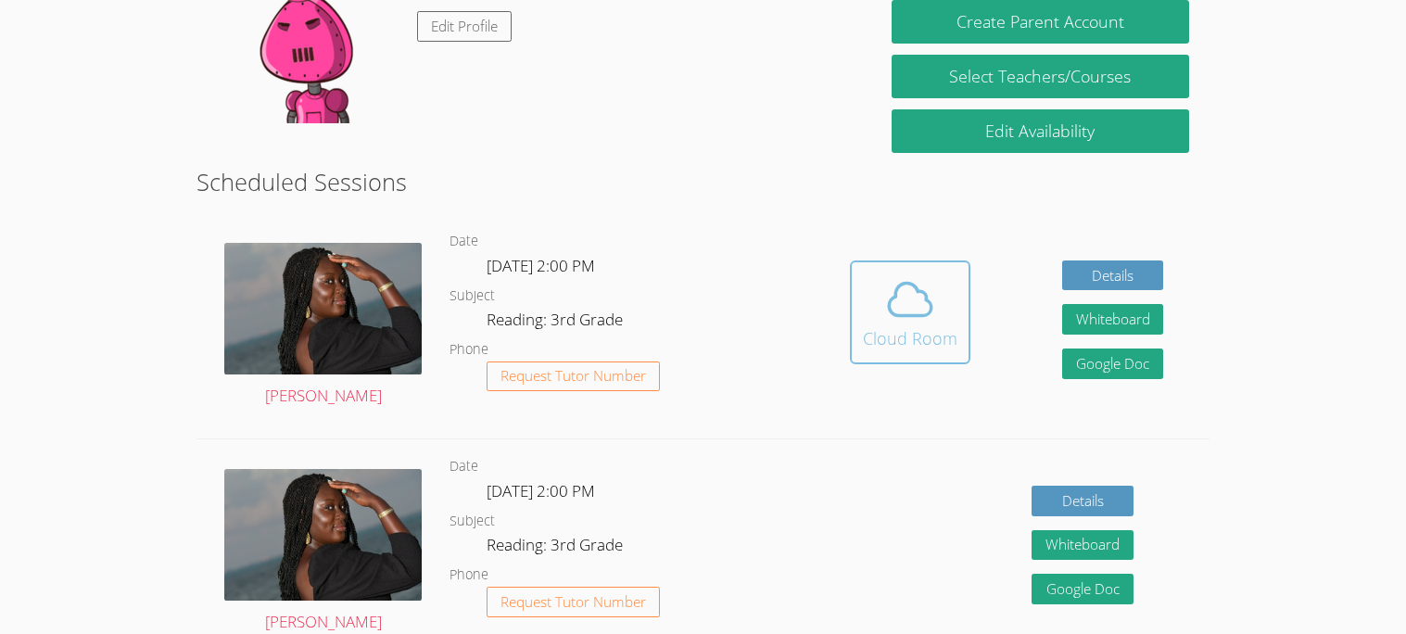
click at [881, 332] on div "Cloud Room" at bounding box center [910, 338] width 95 height 26
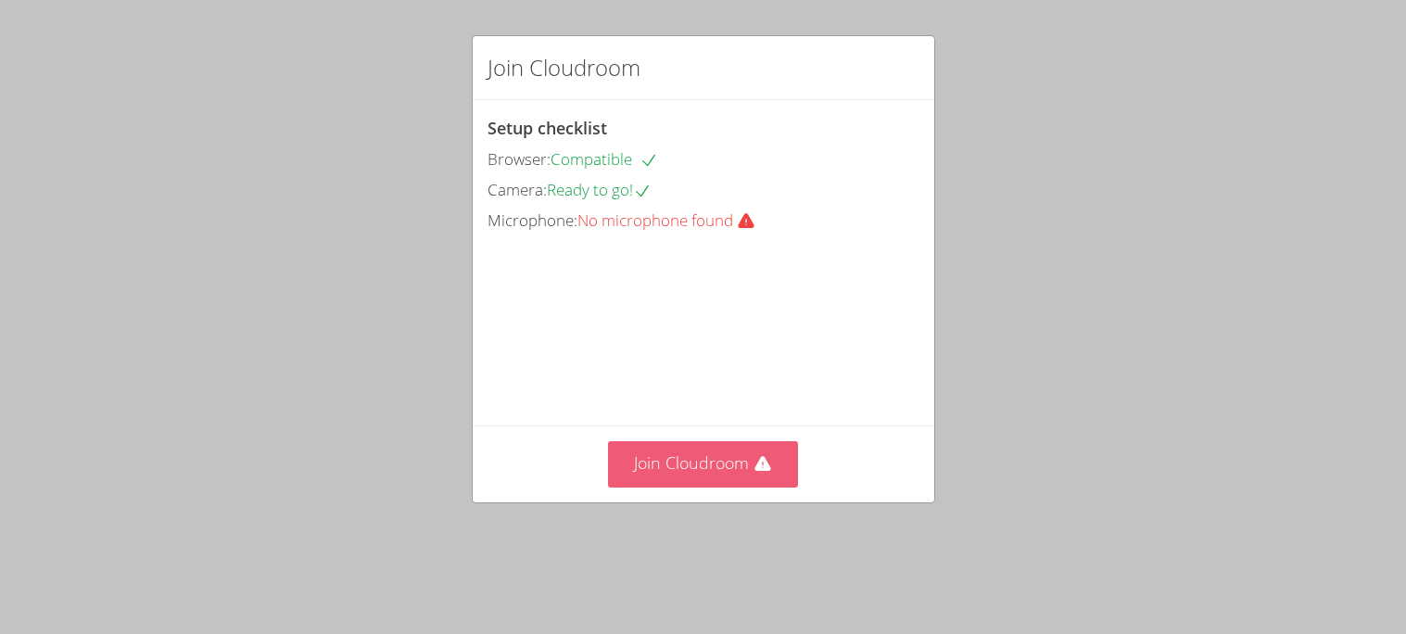
click at [684, 482] on button "Join Cloudroom" at bounding box center [703, 463] width 190 height 45
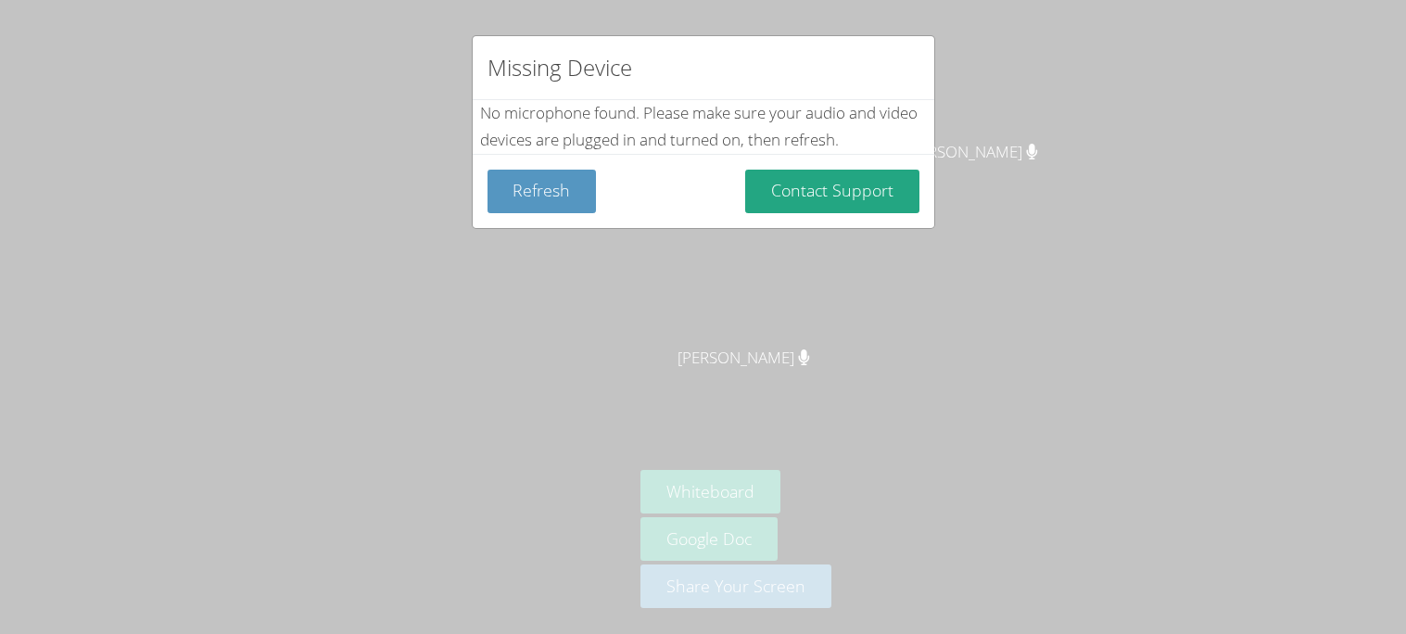
click at [538, 554] on div "Missing Device No microphone found . Please make sure your audio and video devi…" at bounding box center [703, 317] width 1406 height 634
click at [539, 206] on button "Refresh" at bounding box center [542, 192] width 109 height 44
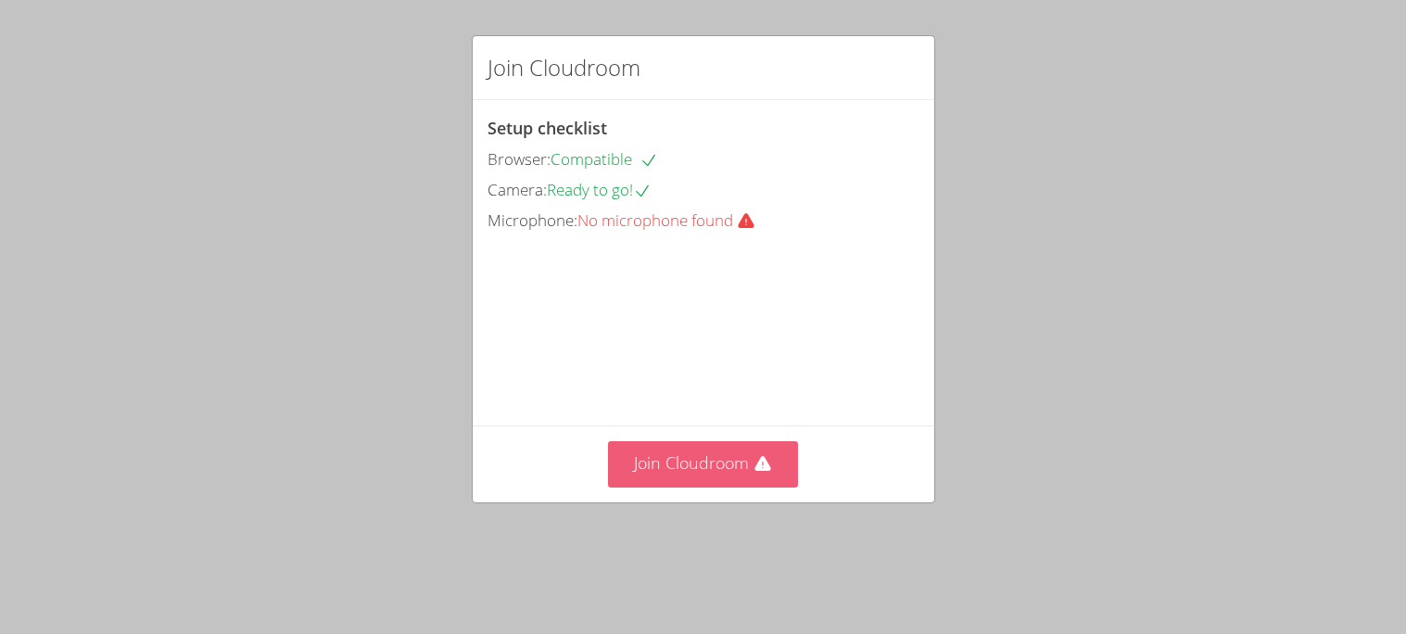
click at [681, 487] on button "Join Cloudroom" at bounding box center [703, 463] width 190 height 45
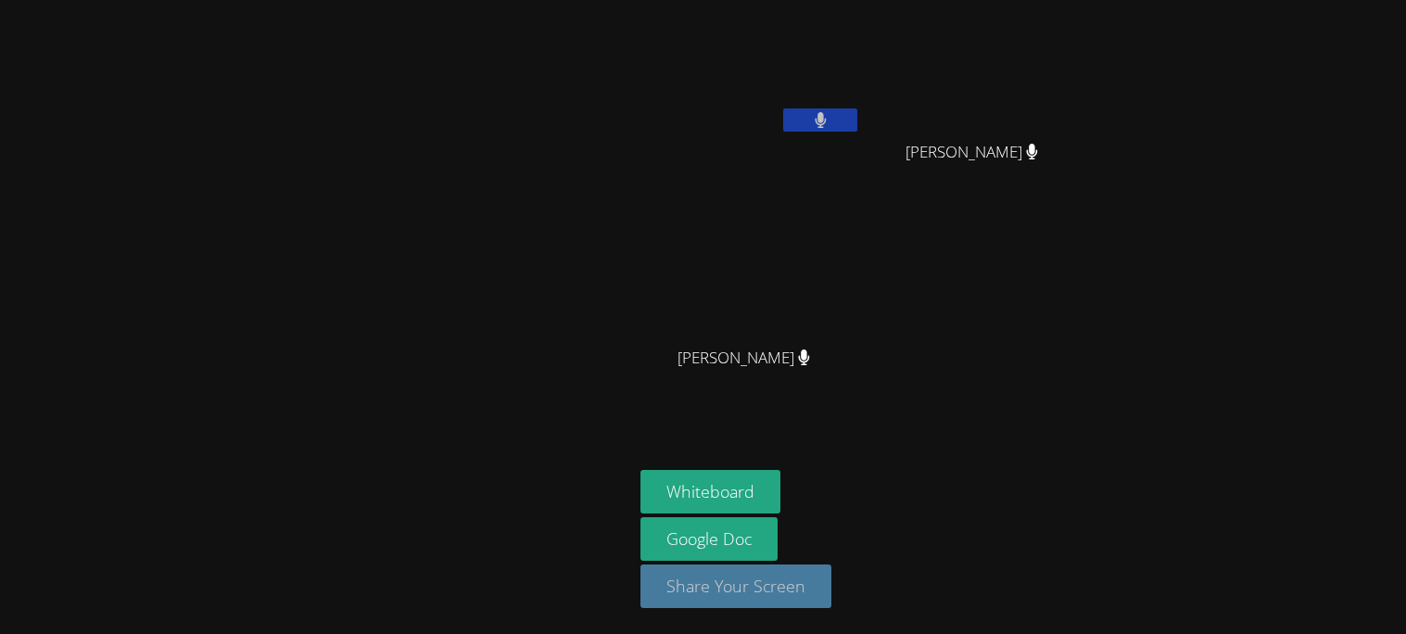
click at [824, 594] on button "Share Your Screen" at bounding box center [735, 586] width 191 height 44
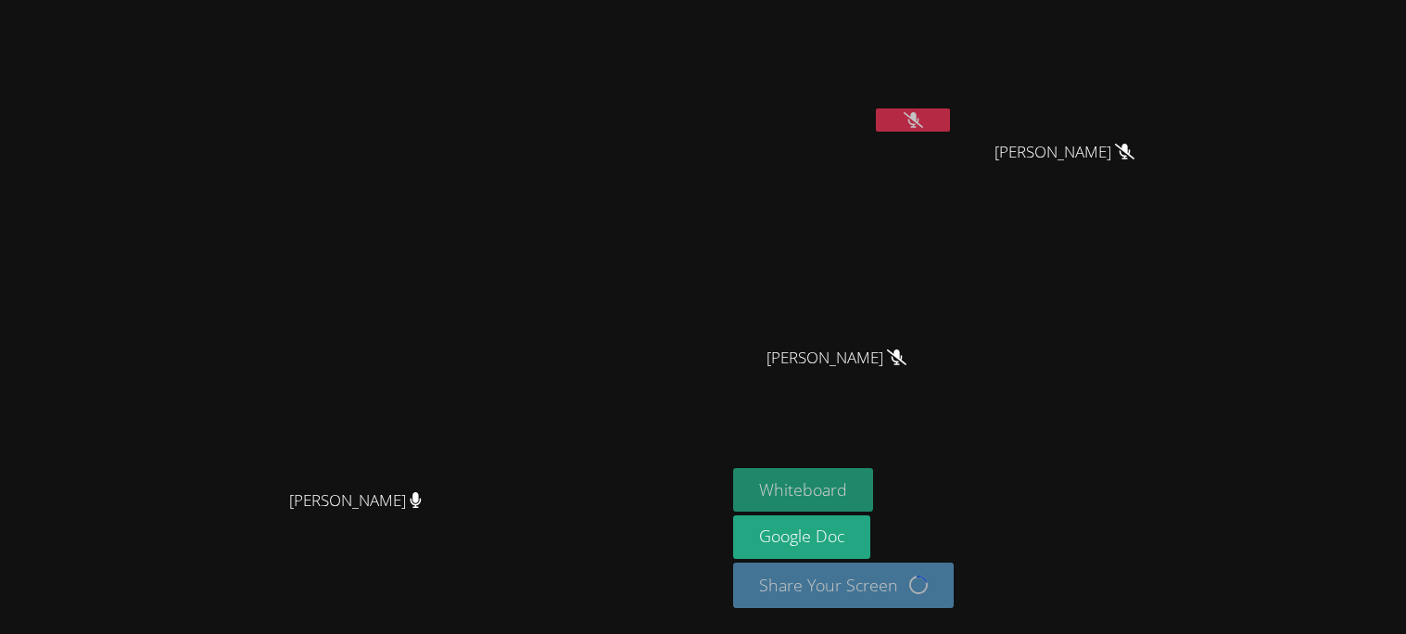
click at [873, 470] on button "Whiteboard" at bounding box center [803, 490] width 140 height 44
click at [954, 97] on video at bounding box center [843, 69] width 221 height 124
click at [954, 96] on video at bounding box center [843, 69] width 221 height 124
click at [954, 64] on video at bounding box center [843, 69] width 221 height 124
click at [923, 125] on icon at bounding box center [913, 120] width 19 height 16
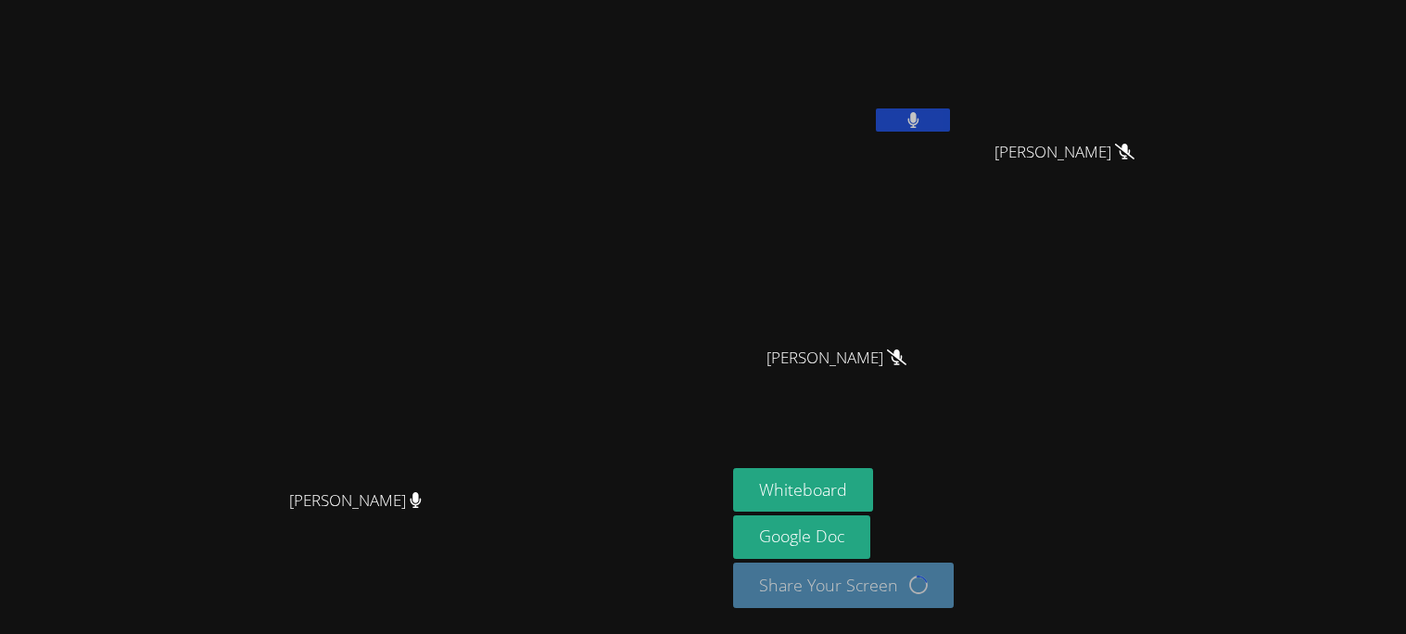
click at [950, 128] on button at bounding box center [913, 119] width 74 height 23
click at [873, 481] on button "Whiteboard" at bounding box center [803, 490] width 140 height 44
click at [923, 114] on icon at bounding box center [913, 120] width 19 height 16
click at [950, 118] on button at bounding box center [913, 119] width 74 height 23
click at [950, 126] on button at bounding box center [913, 119] width 74 height 23
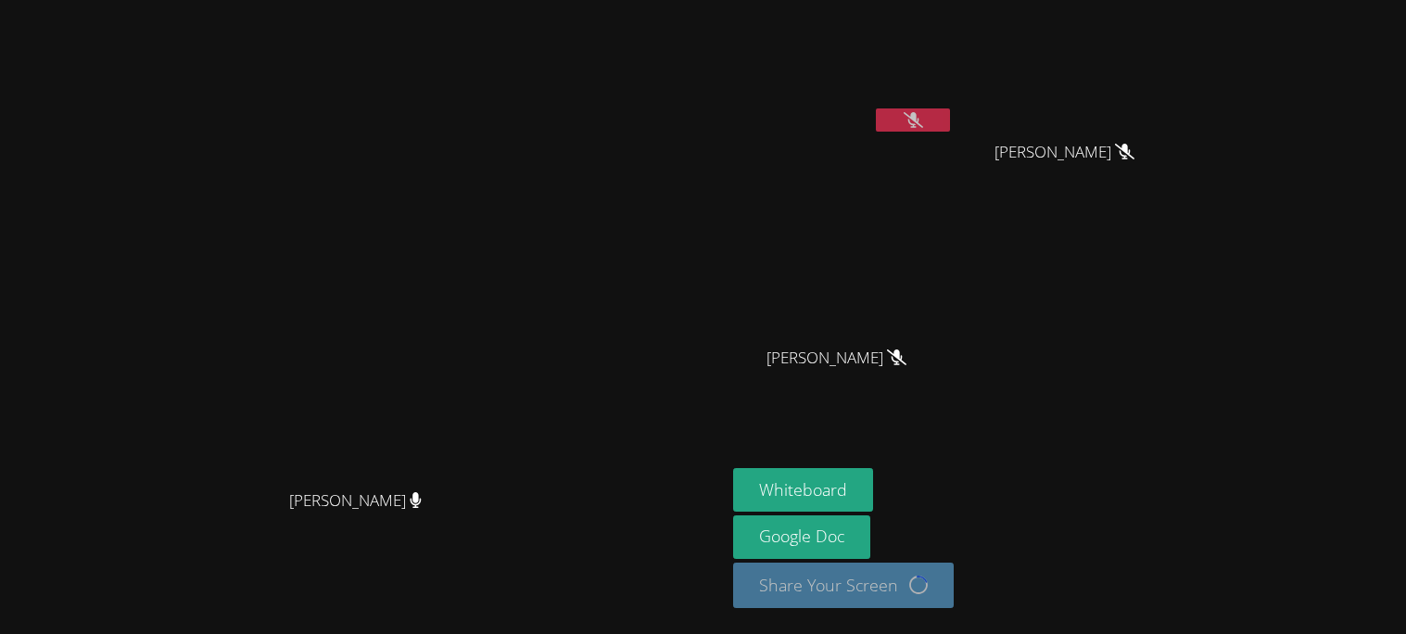
click at [950, 128] on button at bounding box center [913, 119] width 74 height 23
click at [923, 122] on icon at bounding box center [913, 120] width 19 height 16
click at [950, 115] on button at bounding box center [913, 119] width 74 height 23
click at [923, 116] on icon at bounding box center [913, 120] width 19 height 16
click at [954, 149] on div "ALVARO LUNA" at bounding box center [843, 106] width 221 height 198
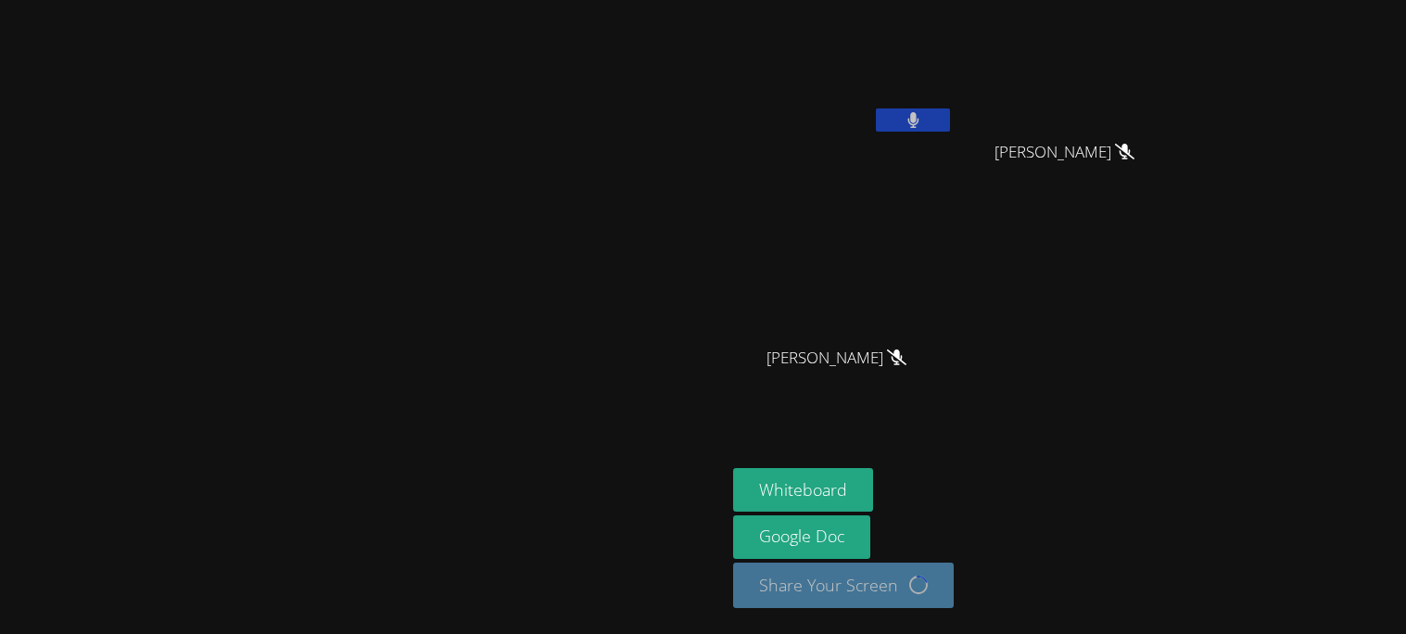
click at [950, 126] on button at bounding box center [913, 119] width 74 height 23
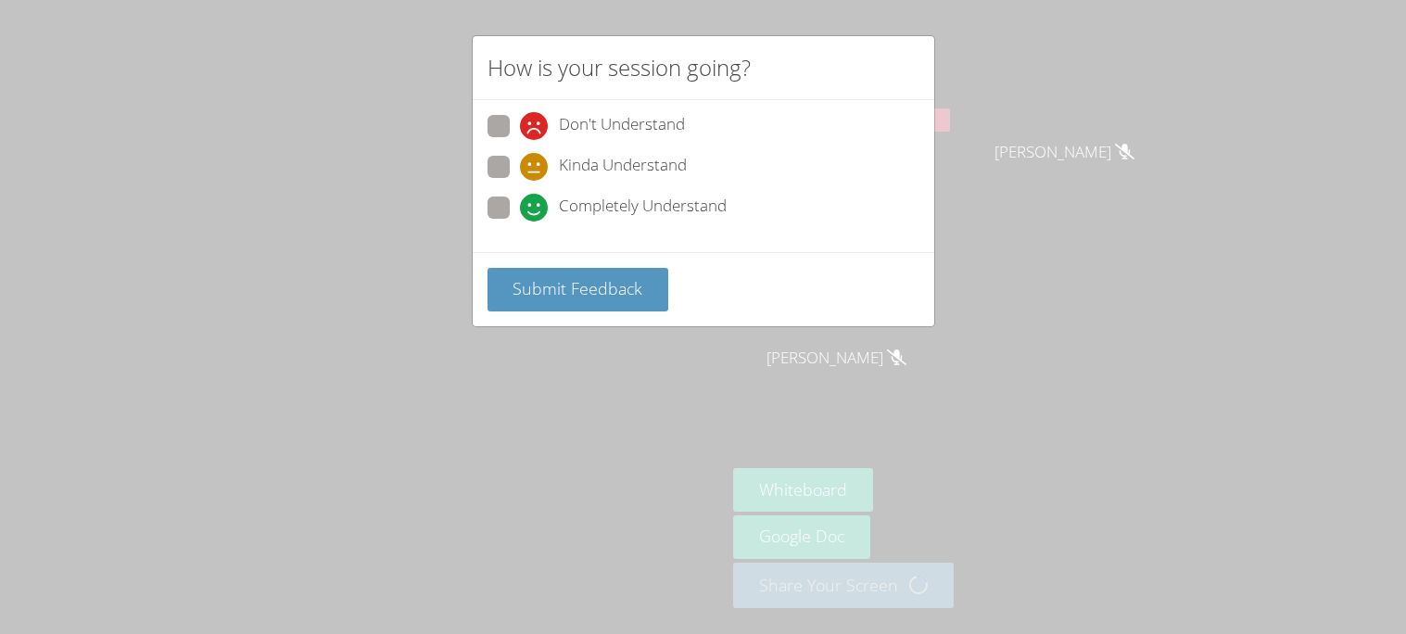
click at [520, 222] on span at bounding box center [520, 222] width 0 height 0
click at [520, 206] on input "Completely Understand" at bounding box center [528, 204] width 16 height 16
radio input "true"
click at [561, 282] on span "Submit Feedback" at bounding box center [578, 288] width 130 height 22
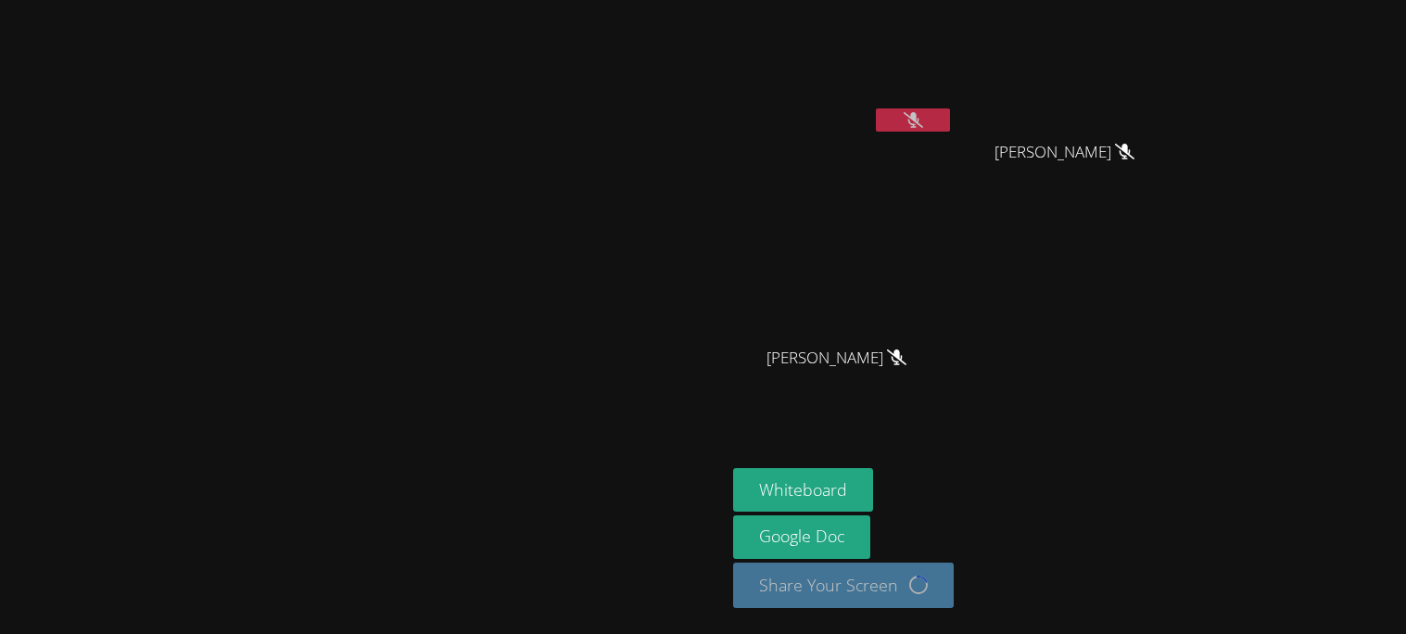
click at [923, 127] on icon at bounding box center [913, 120] width 19 height 16
click at [919, 123] on icon at bounding box center [912, 120] width 11 height 16
click at [923, 120] on icon at bounding box center [913, 120] width 19 height 16
click at [950, 129] on button at bounding box center [913, 119] width 74 height 23
click at [923, 124] on icon at bounding box center [913, 120] width 19 height 16
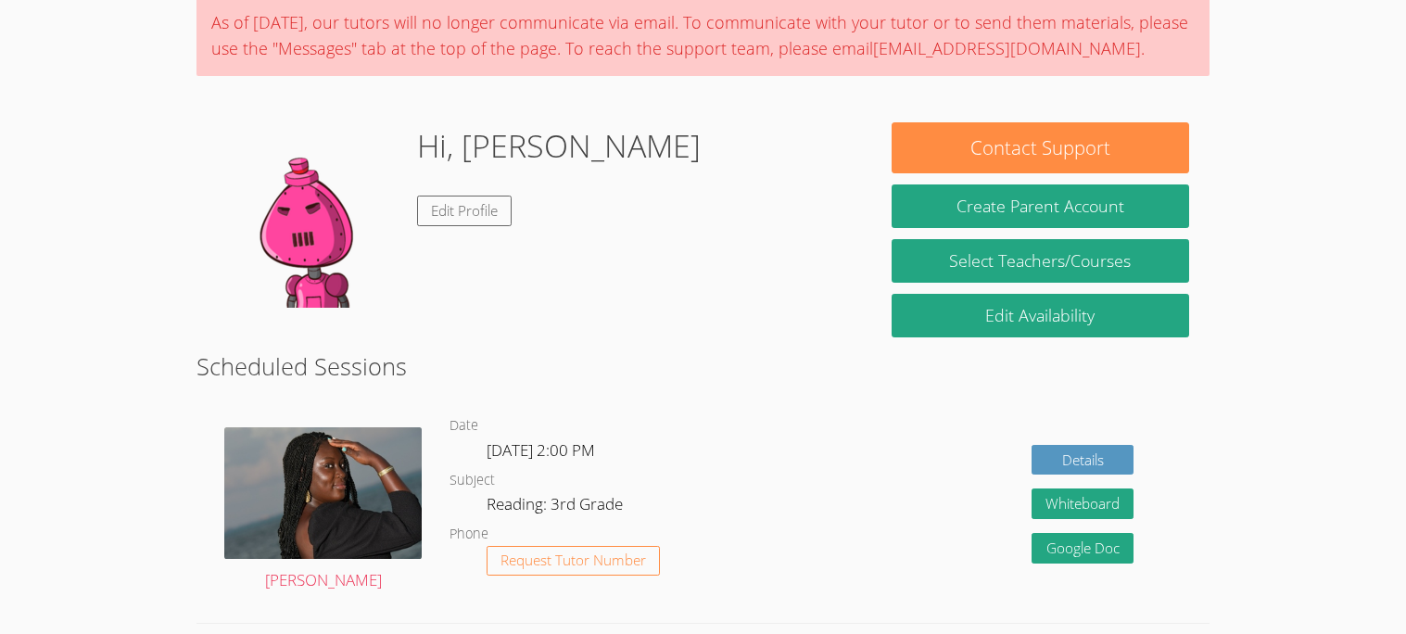
scroll to position [153, 0]
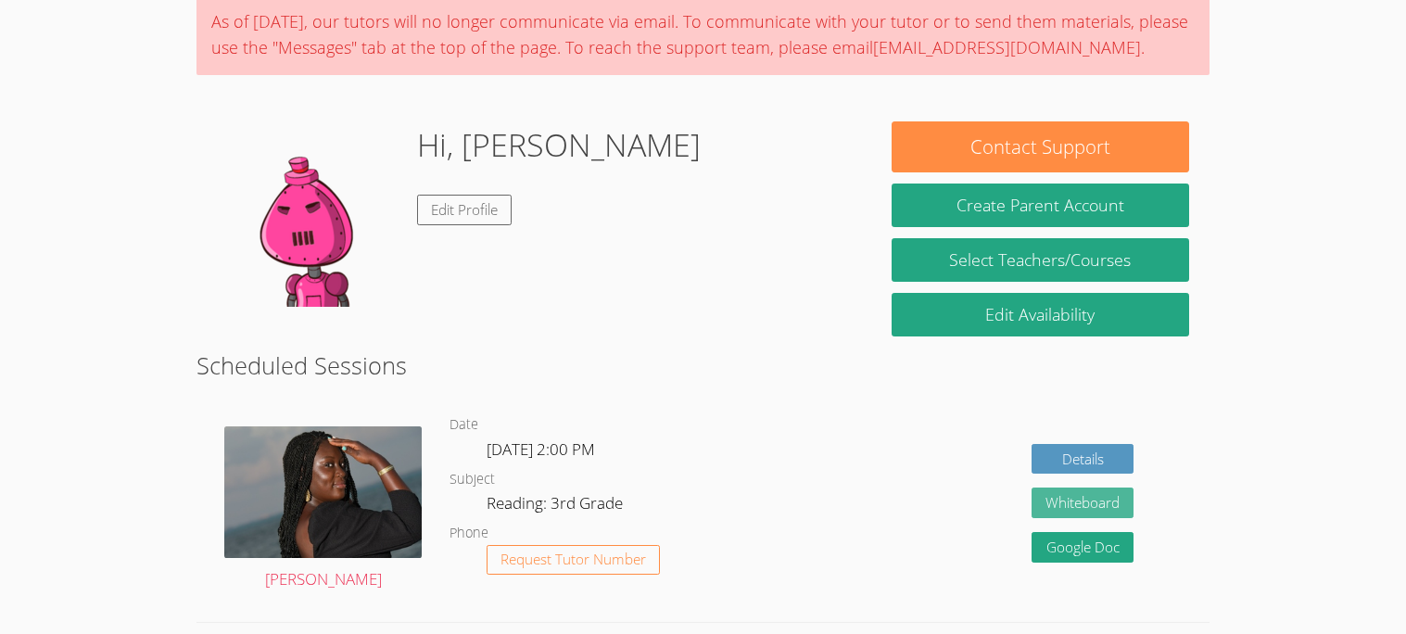
click at [1101, 495] on button "Whiteboard" at bounding box center [1083, 503] width 102 height 31
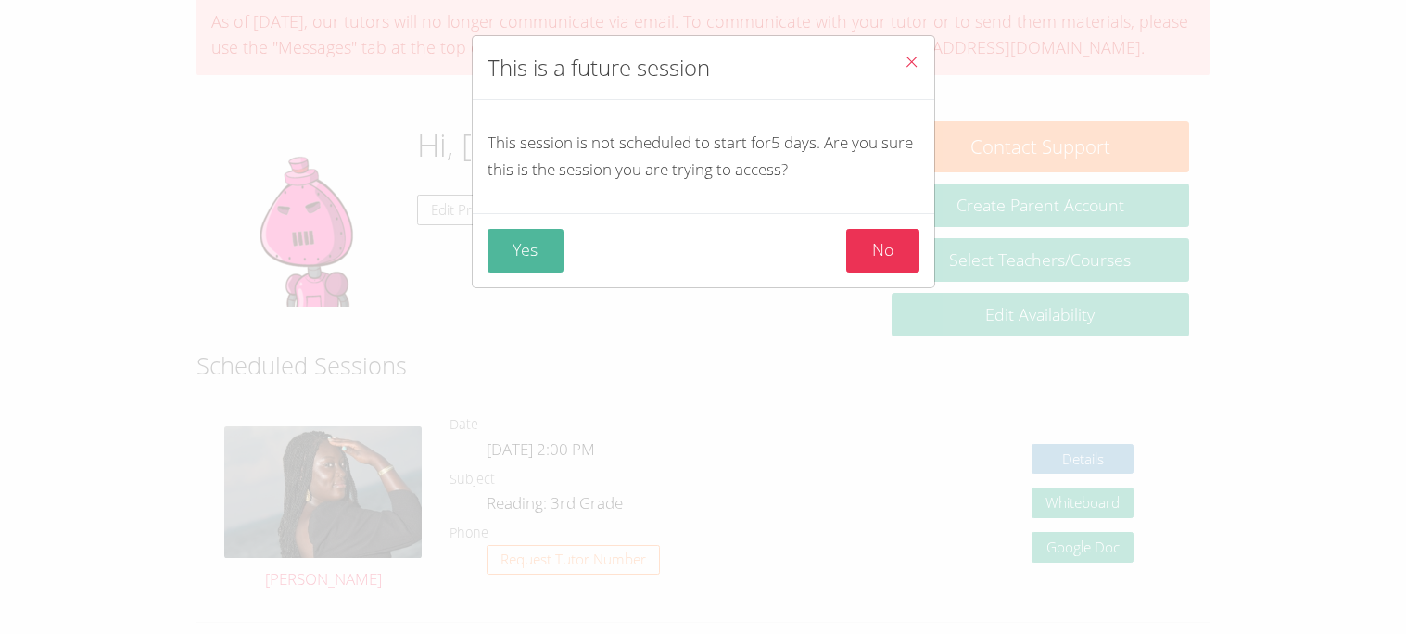
click at [505, 240] on button "Yes" at bounding box center [526, 251] width 77 height 44
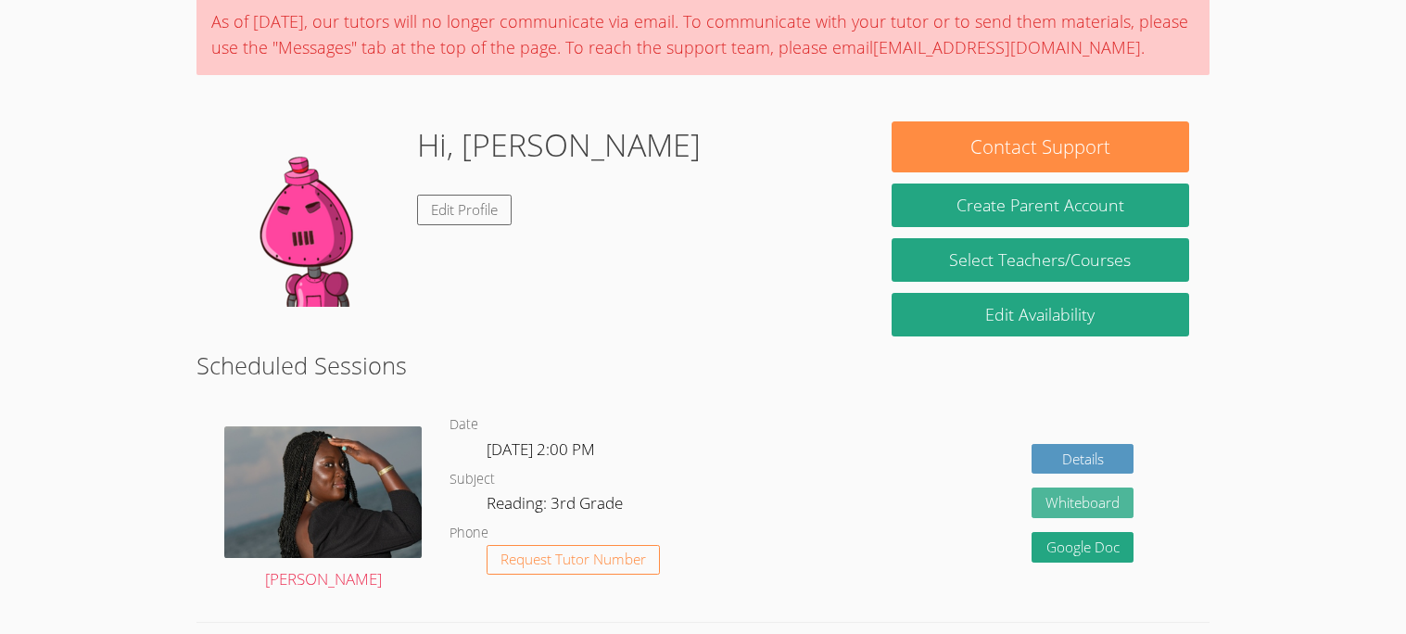
click at [1073, 511] on button "Whiteboard" at bounding box center [1083, 503] width 102 height 31
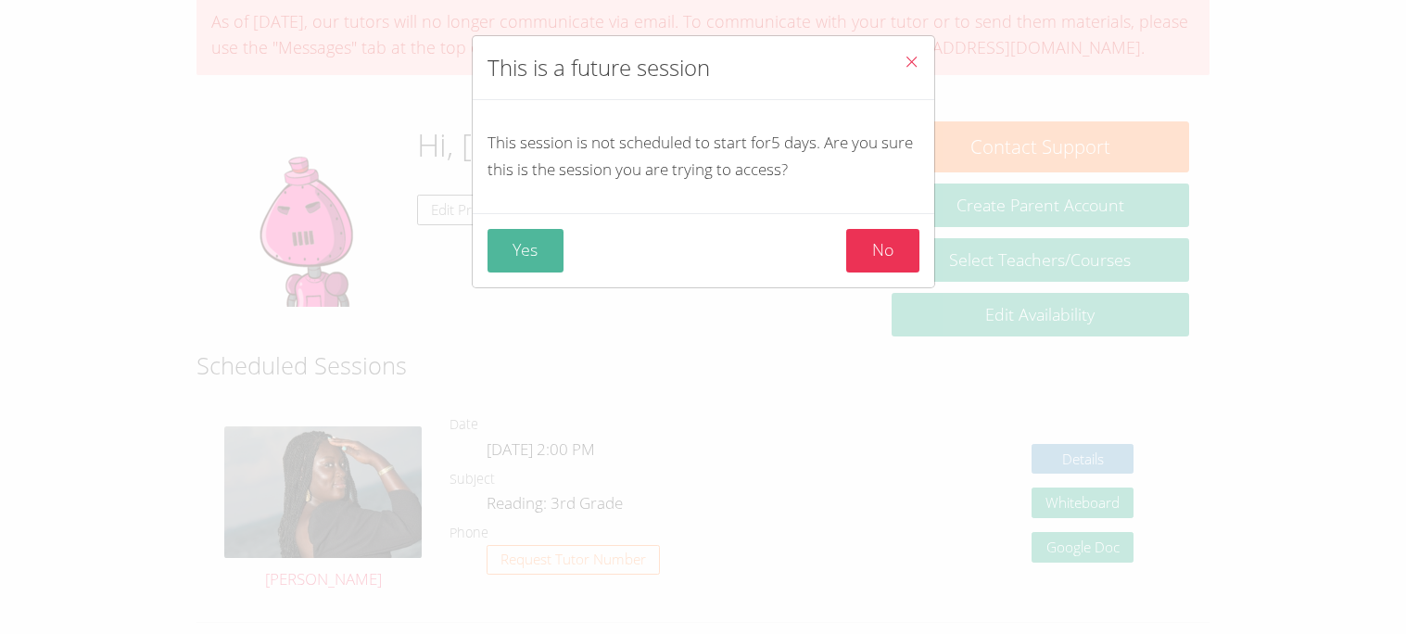
click at [529, 245] on button "Yes" at bounding box center [526, 251] width 77 height 44
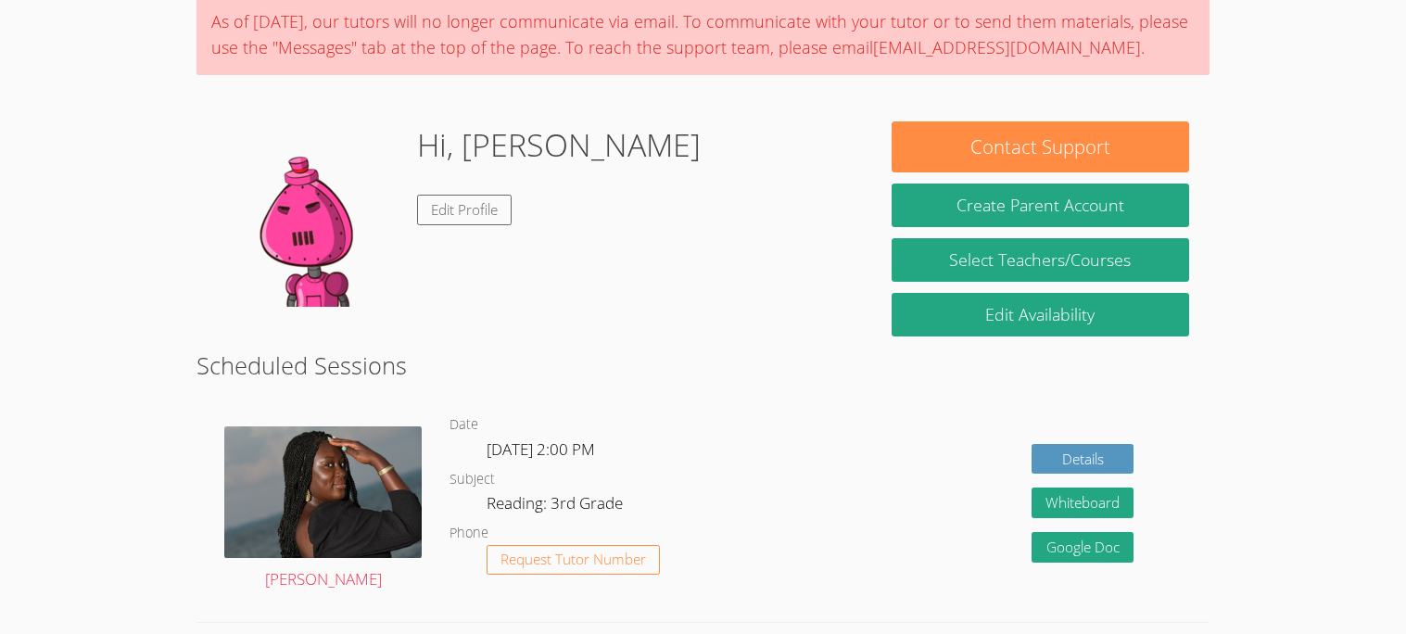
drag, startPoint x: 715, startPoint y: 23, endPoint x: 616, endPoint y: 429, distance: 417.7
click at [616, 429] on dl "Date [DATE] 2:00 PM Subject Reading: 3rd Grade Phone Request Tutor Number" at bounding box center [627, 509] width 354 height 193
